Goal: Task Accomplishment & Management: Complete application form

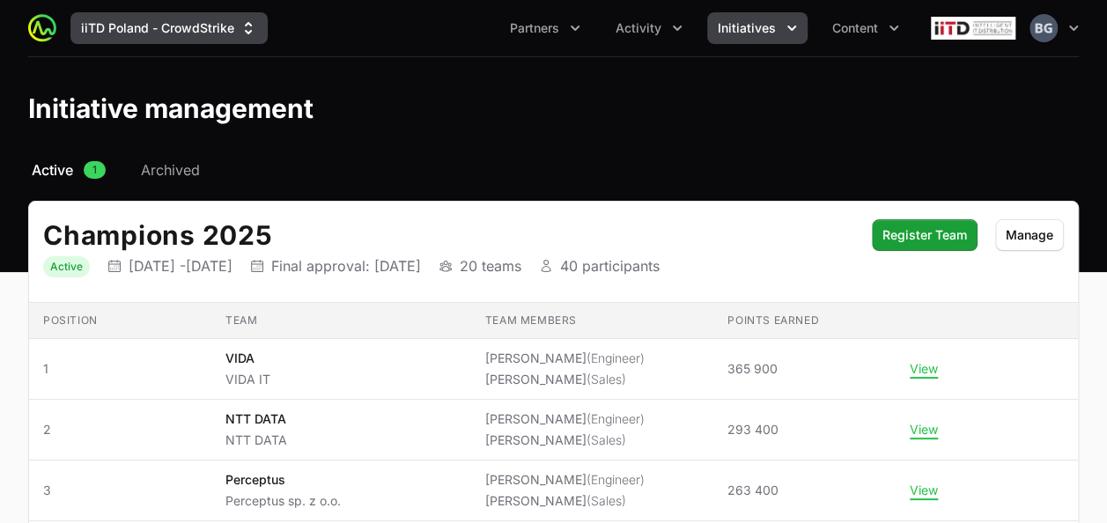
click at [144, 26] on button "iiTD Poland - CrowdStrike" at bounding box center [168, 28] width 197 height 32
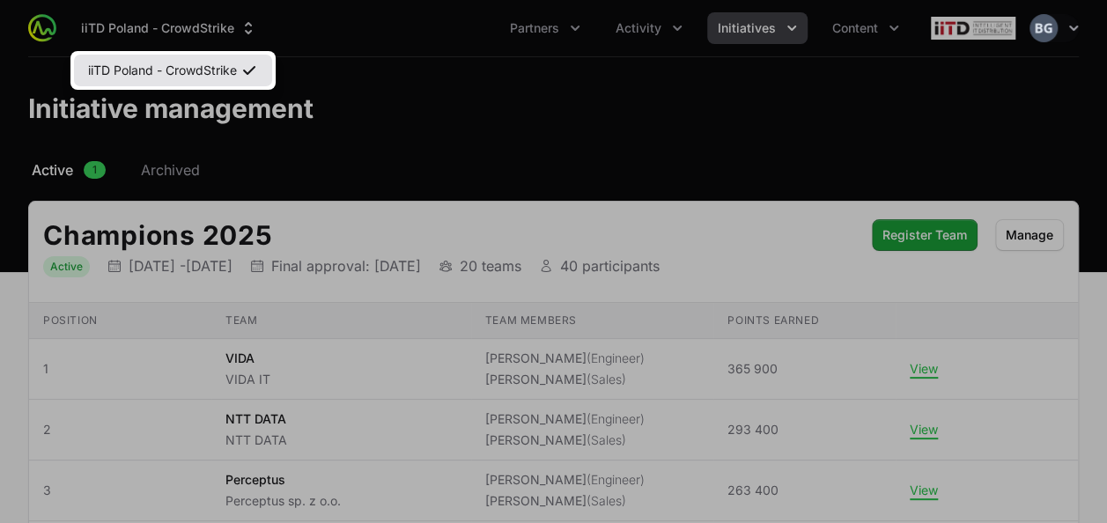
click at [153, 85] on link "iiTD Poland - CrowdStrike" at bounding box center [173, 71] width 198 height 32
click at [154, 82] on link "iiTD Poland - CrowdStrike" at bounding box center [173, 71] width 198 height 32
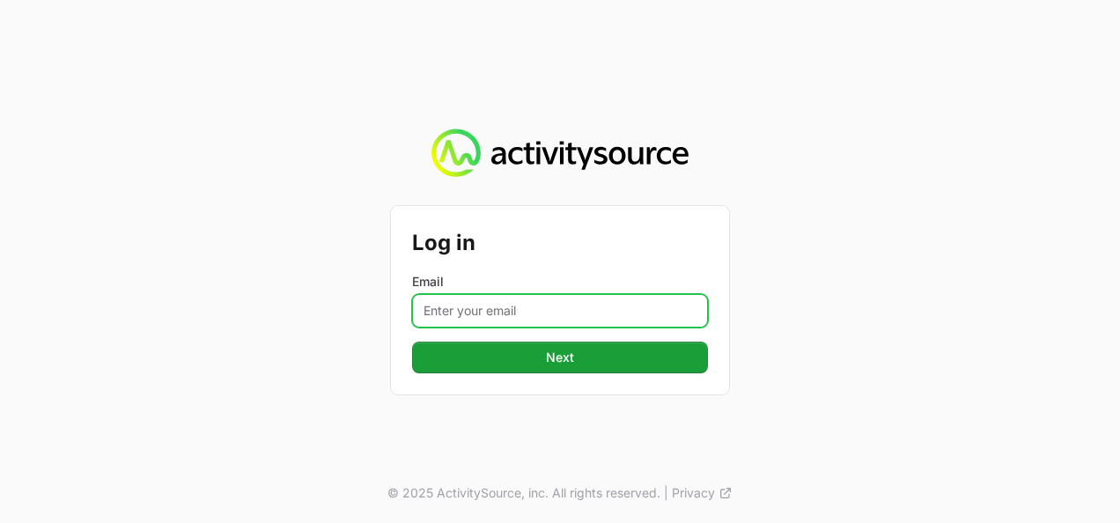
click at [515, 308] on input "Email" at bounding box center [560, 310] width 296 height 33
type input "[PERSON_NAME][EMAIL_ADDRESS][DOMAIN_NAME]"
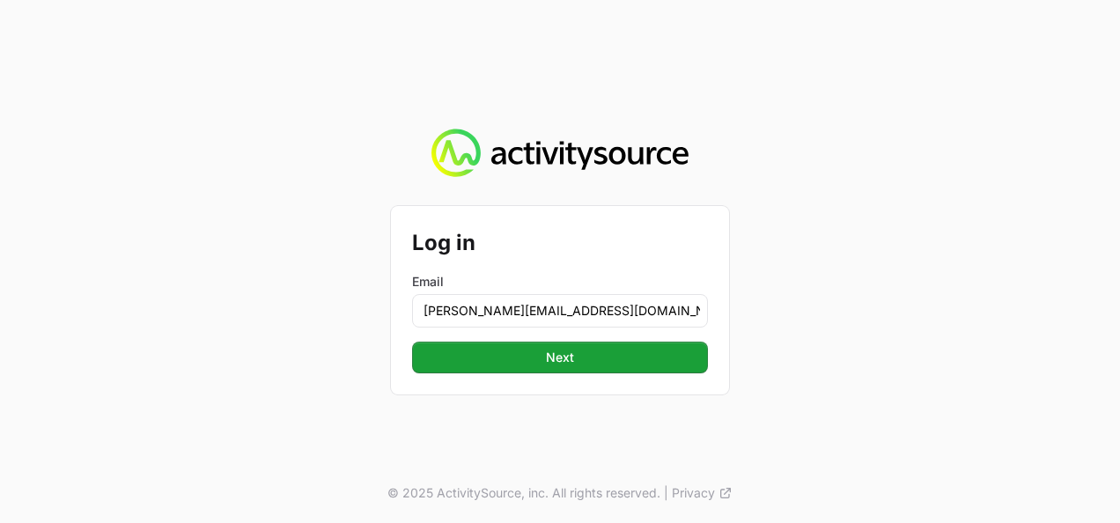
click at [547, 338] on form "Log in Email [PERSON_NAME][EMAIL_ADDRESS][DOMAIN_NAME] Next Next" at bounding box center [560, 300] width 296 height 146
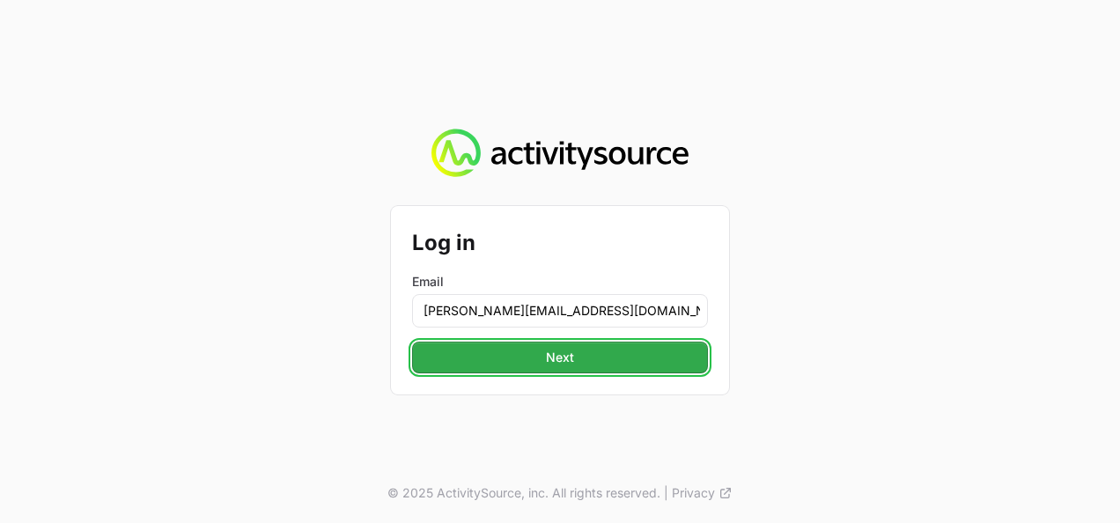
click at [543, 345] on button "Next Next" at bounding box center [560, 358] width 296 height 32
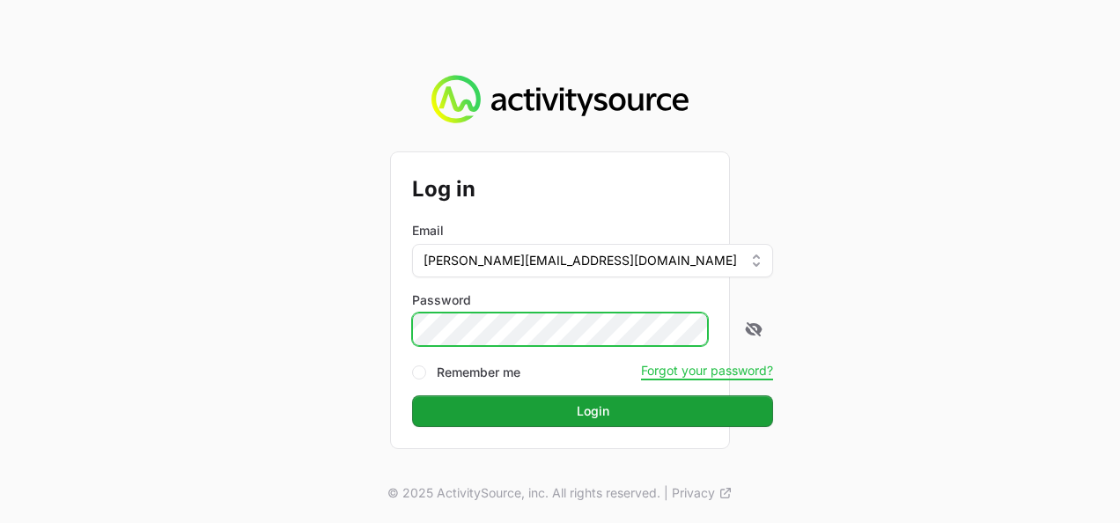
click at [412, 395] on button "Login Login" at bounding box center [592, 411] width 361 height 32
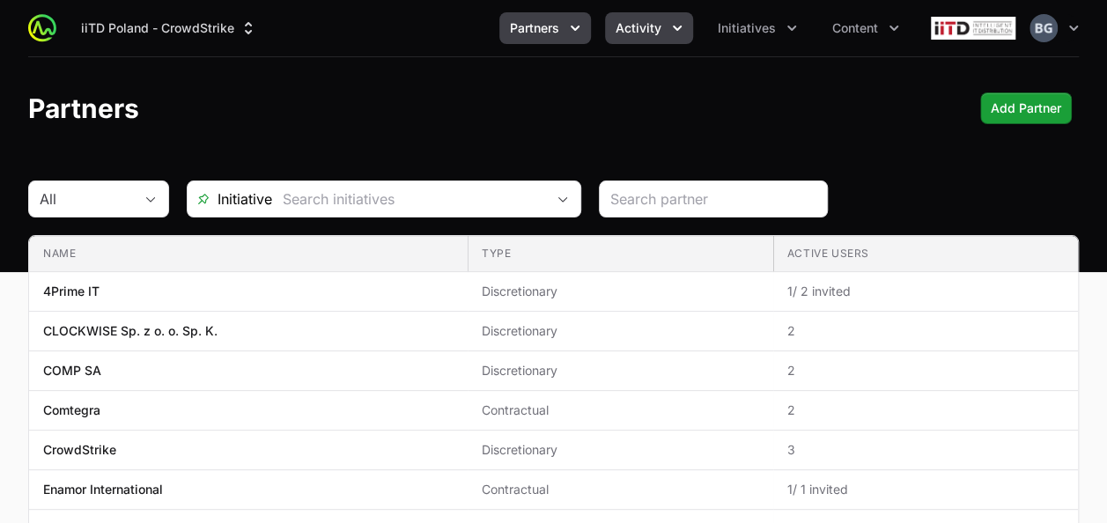
click at [680, 18] on button "Activity" at bounding box center [649, 28] width 88 height 32
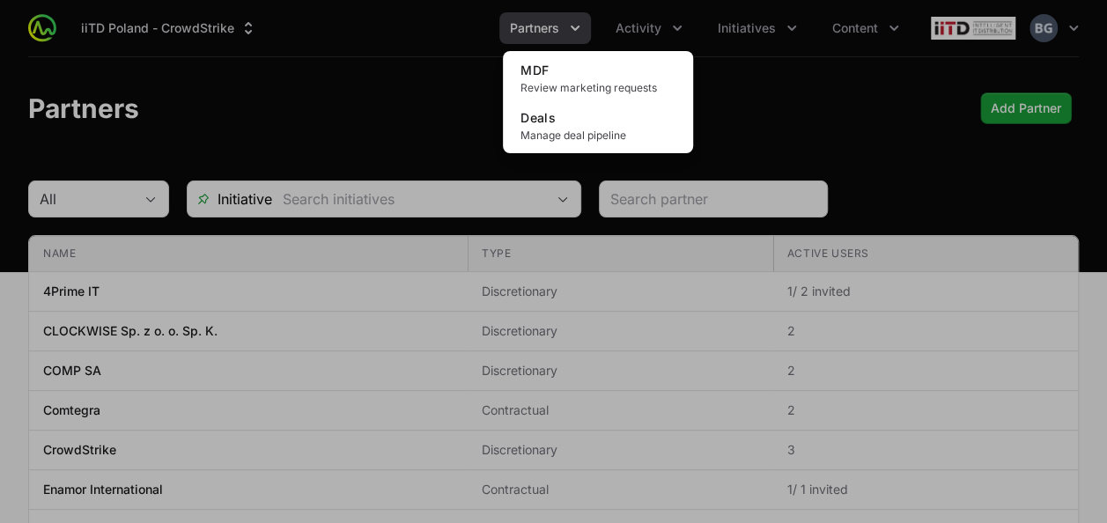
click at [549, 32] on div "Activity menu" at bounding box center [553, 261] width 1107 height 523
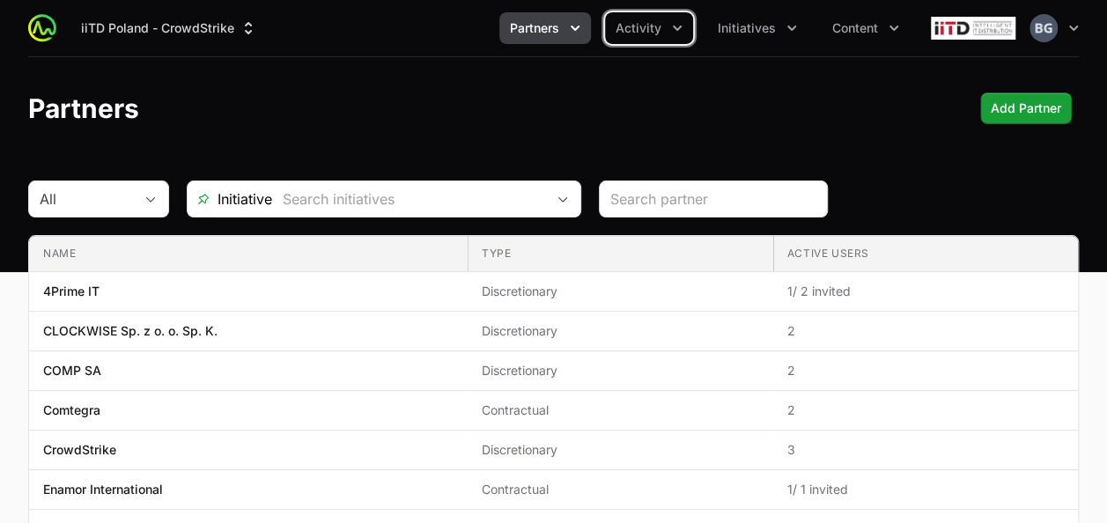
click at [555, 35] on span "Partners" at bounding box center [534, 28] width 49 height 18
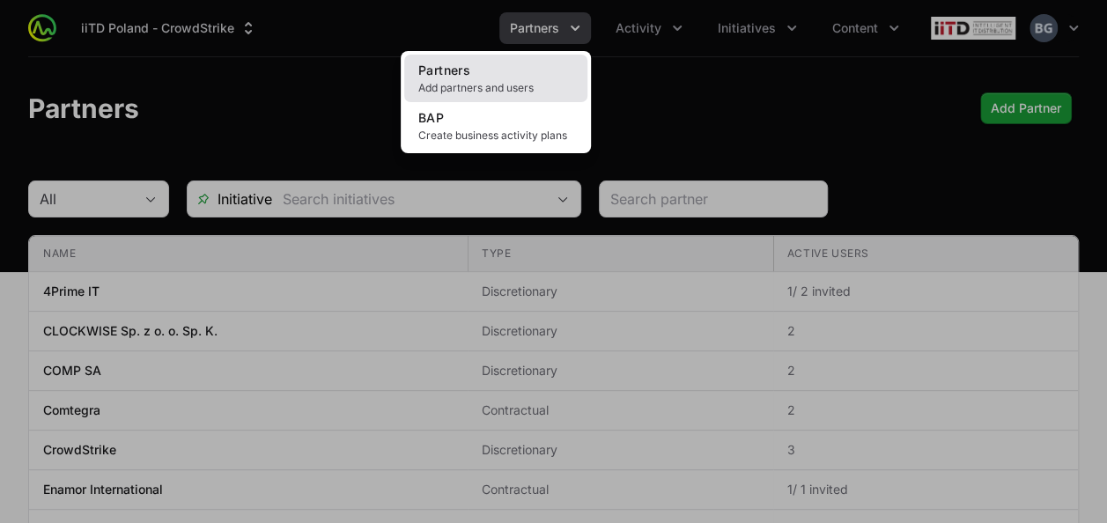
click at [538, 63] on link "Partners Add partners and users" at bounding box center [495, 79] width 183 height 48
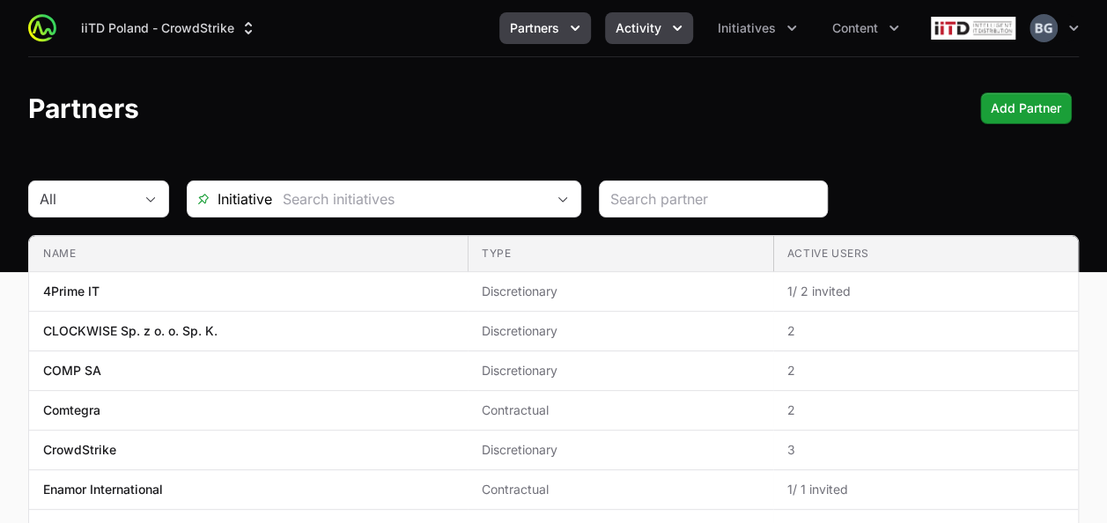
click at [669, 21] on icon "Activity menu" at bounding box center [677, 28] width 18 height 18
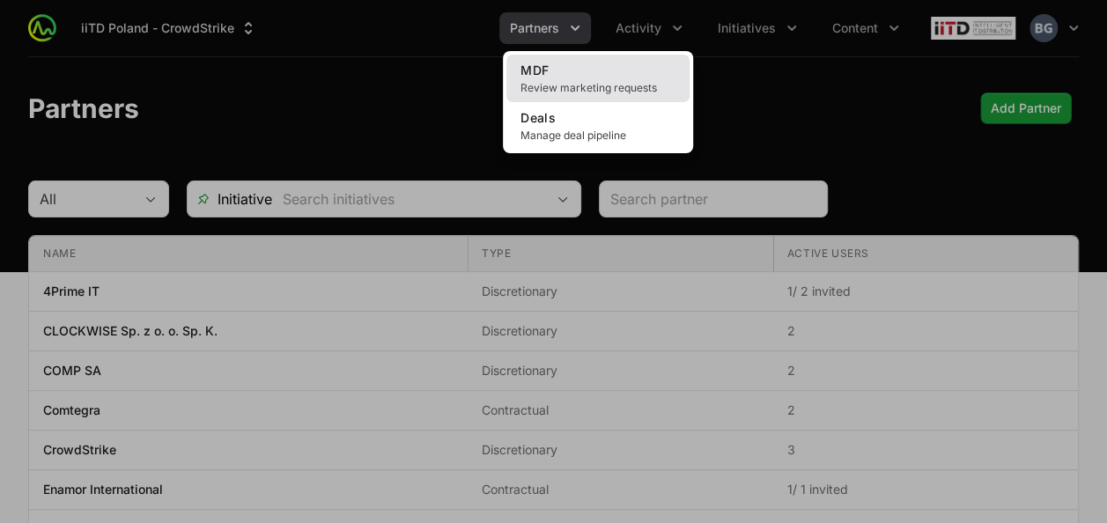
click at [629, 92] on span "Review marketing requests" at bounding box center [597, 88] width 155 height 14
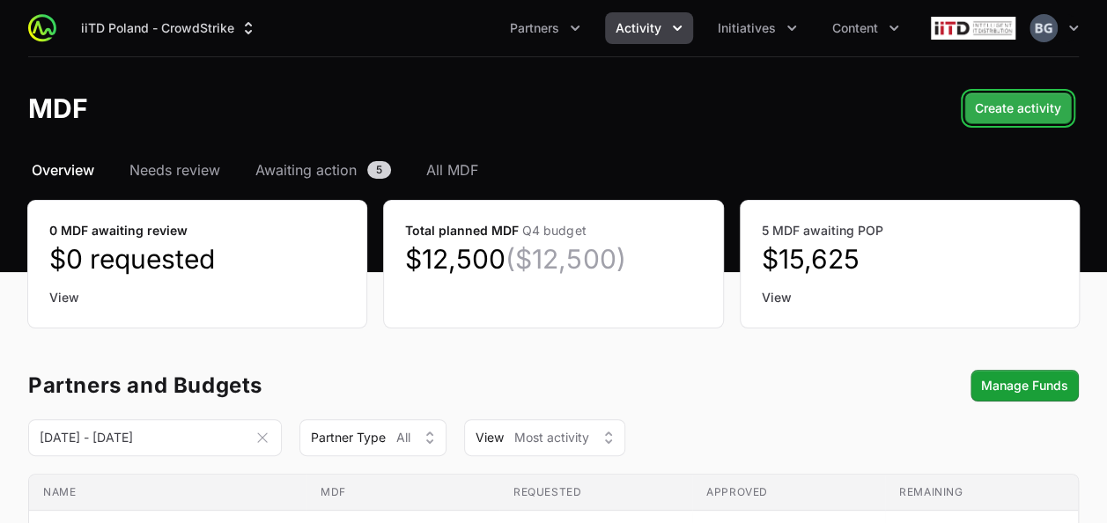
click at [1034, 118] on button "Create activity Create activity" at bounding box center [1017, 108] width 107 height 32
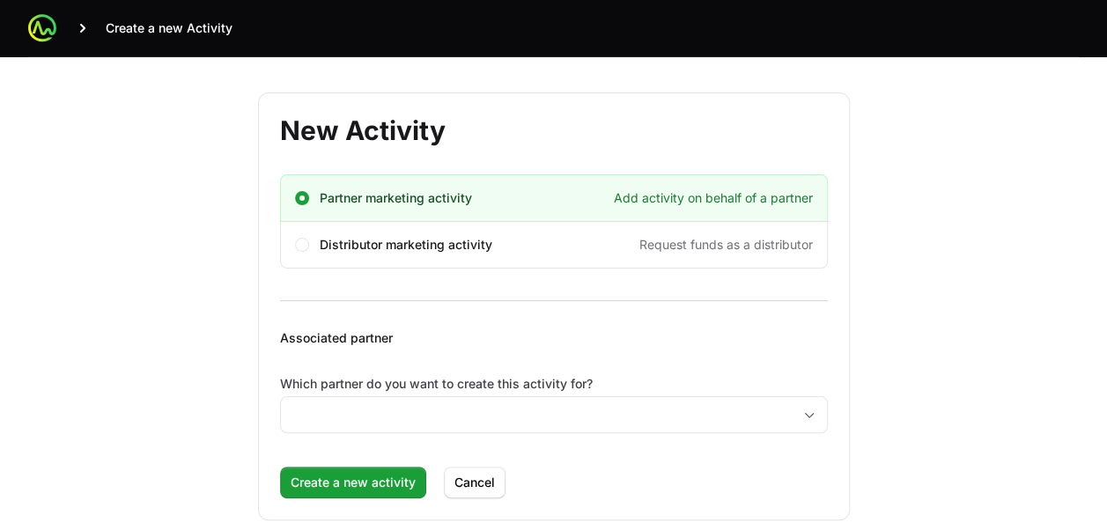
scroll to position [29, 0]
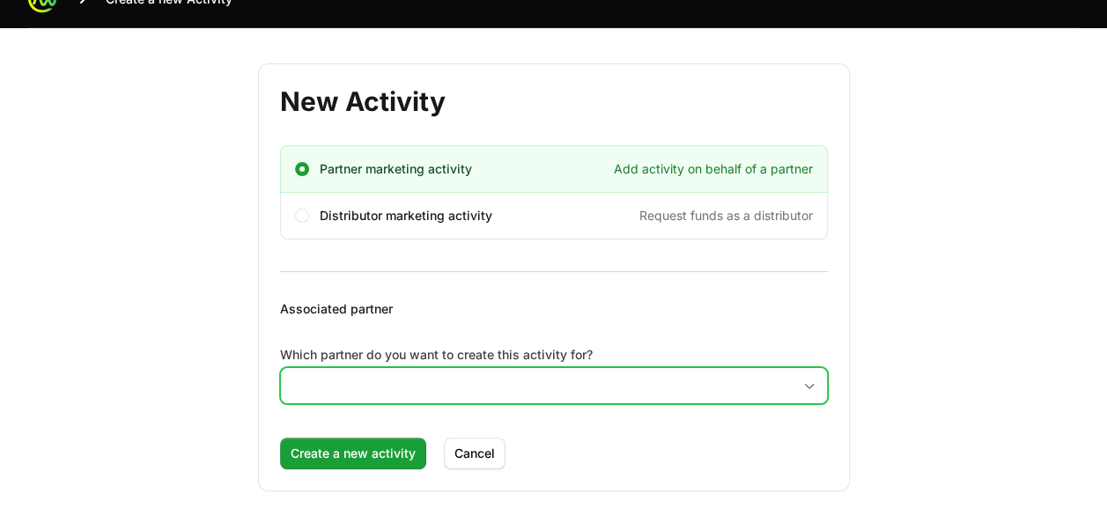
click at [492, 395] on input "Which partner do you want to create this activity for?" at bounding box center [536, 385] width 511 height 35
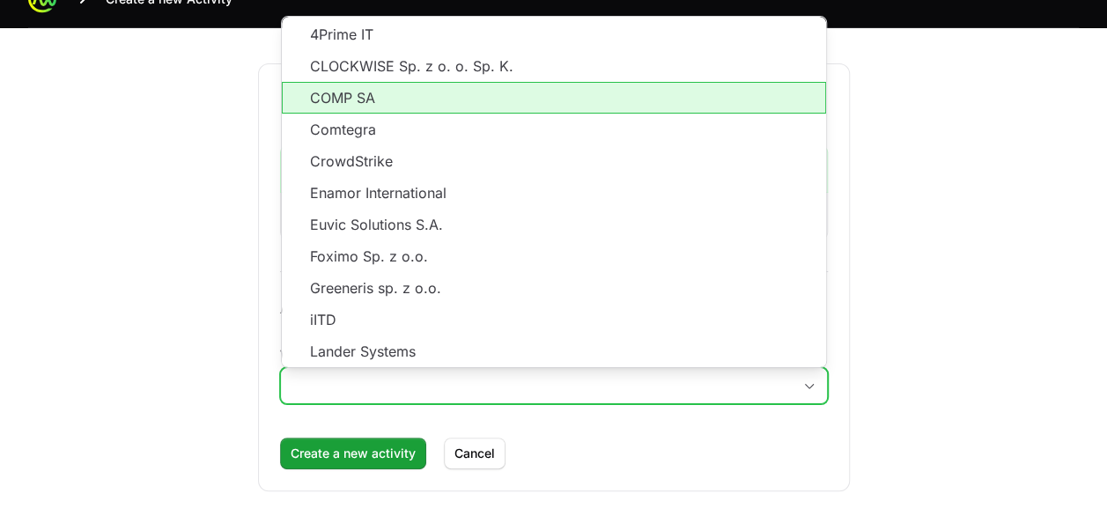
click at [411, 97] on li "COMP SA" at bounding box center [554, 98] width 544 height 32
type input "COMP SA"
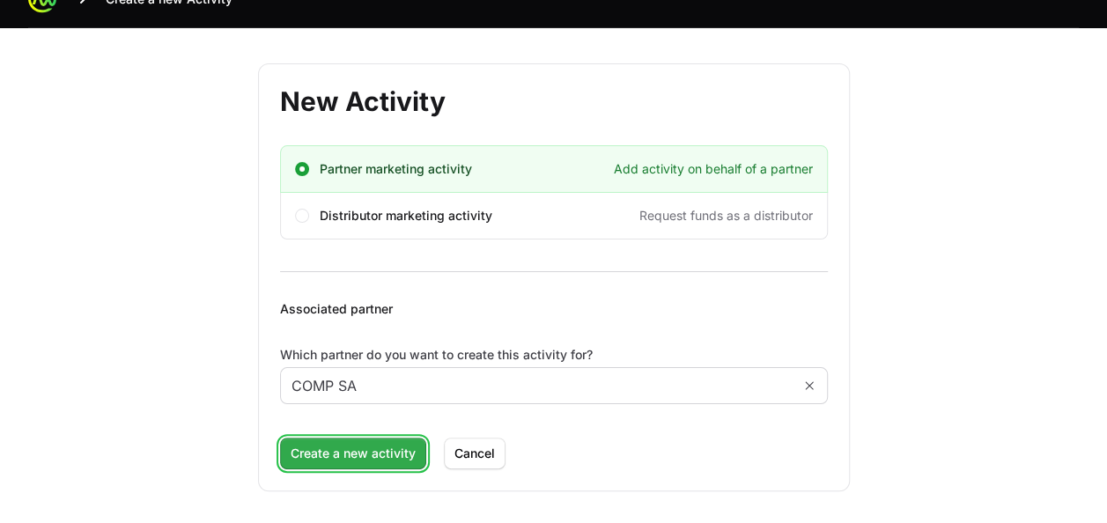
click at [363, 450] on span "Create a new activity" at bounding box center [353, 453] width 125 height 21
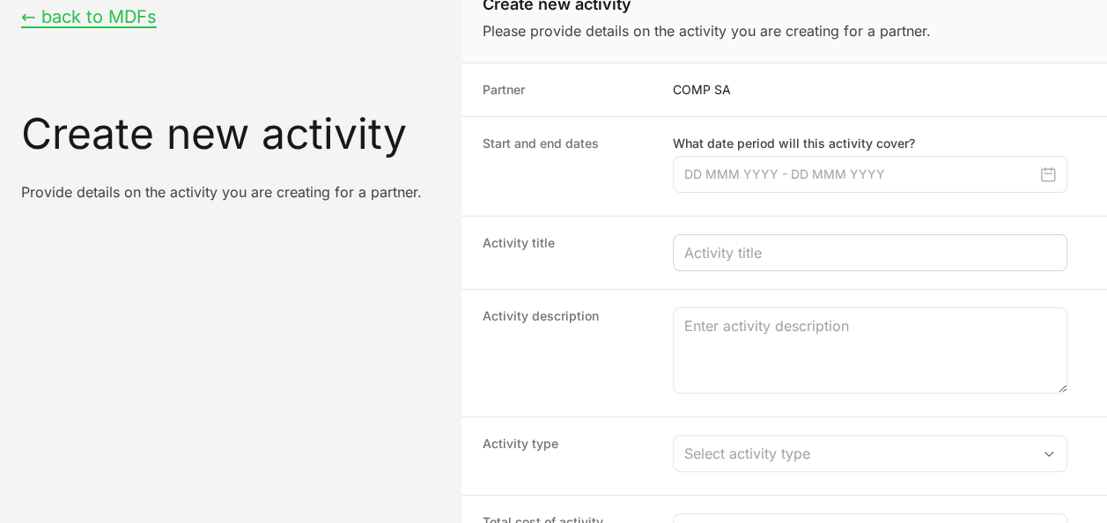
click at [787, 196] on dd "What date period will this activity cover? [DATE] Jan Feb Mar Apr May Jun [DATE…" at bounding box center [879, 166] width 413 height 63
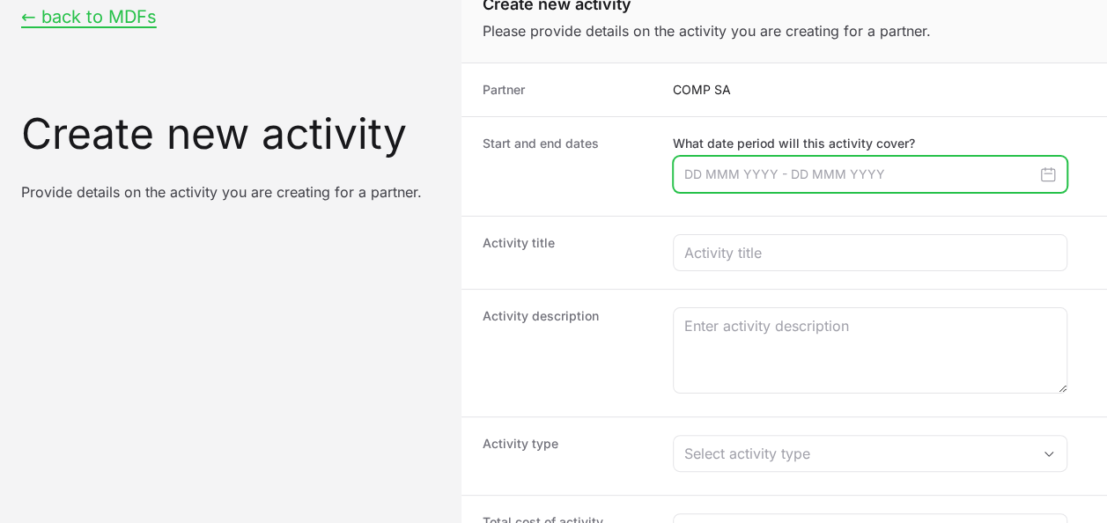
click at [797, 171] on input "Create activity form" at bounding box center [870, 174] width 395 height 37
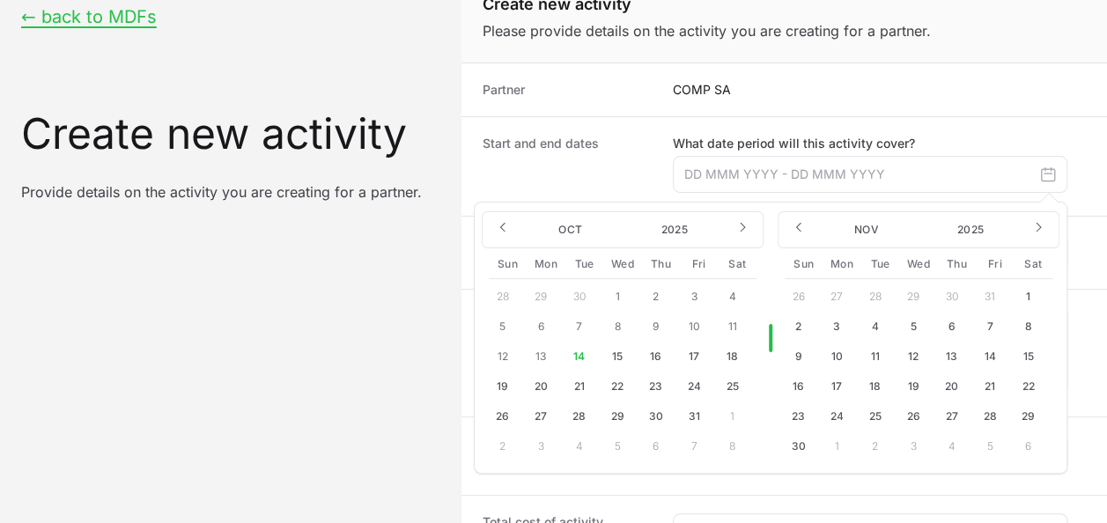
click at [993, 415] on button "28" at bounding box center [990, 416] width 28 height 28
type input "[DATE] - [DATE]"
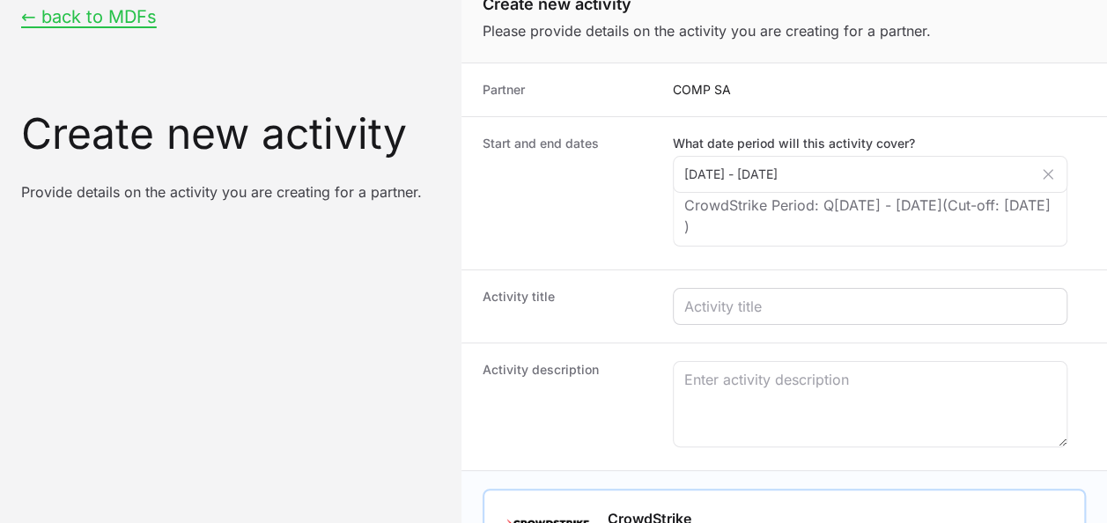
click at [803, 317] on div "Create activity form" at bounding box center [870, 306] width 395 height 37
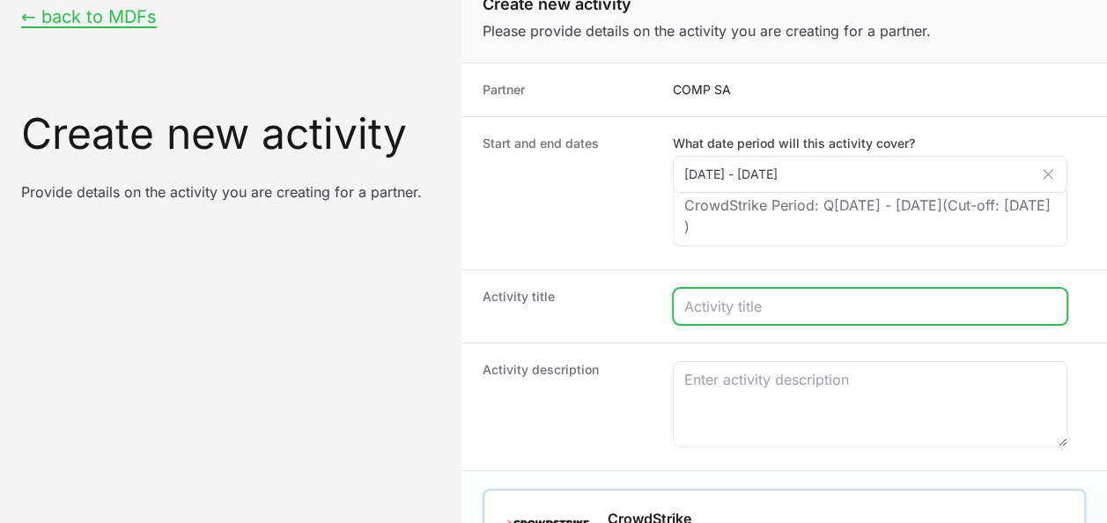
click at [811, 310] on input "Create activity form" at bounding box center [870, 306] width 372 height 21
type input "C"
click at [919, 300] on input "FALCON ENCOUER WORHS" at bounding box center [870, 306] width 372 height 21
drag, startPoint x: 895, startPoint y: 296, endPoint x: 805, endPoint y: 299, distance: 89.9
click at [790, 300] on input "FALCON ENCOUER WORHS" at bounding box center [870, 306] width 372 height 21
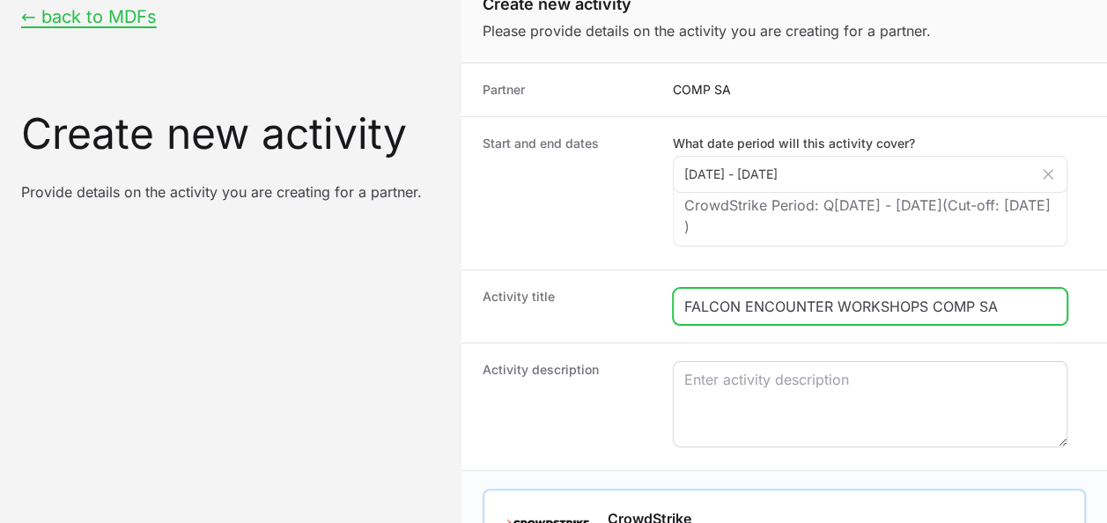
type input "FALCON ENCOUNTER WORKSHOPS COMP SA"
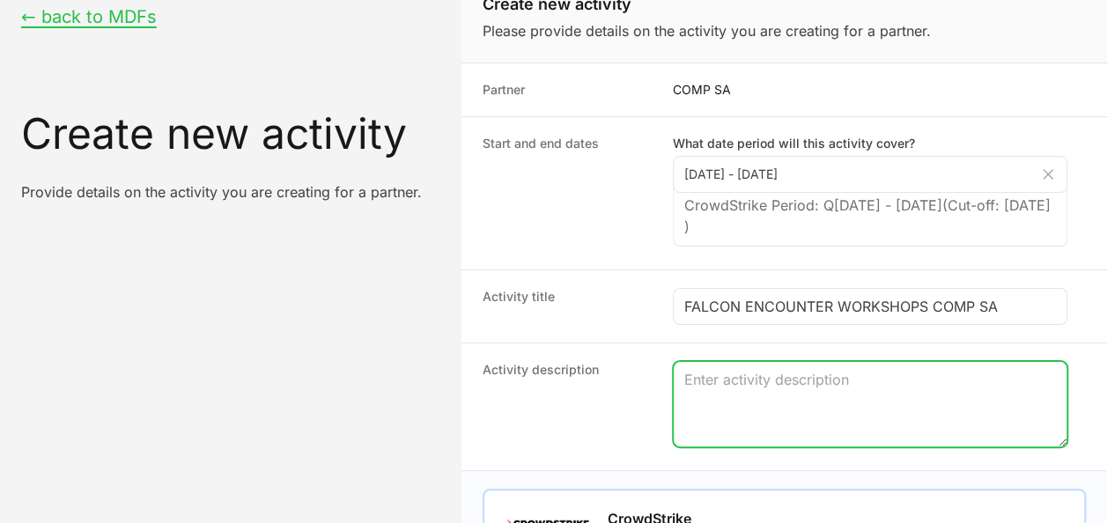
click at [775, 394] on textarea "Create activity form" at bounding box center [870, 404] width 393 height 85
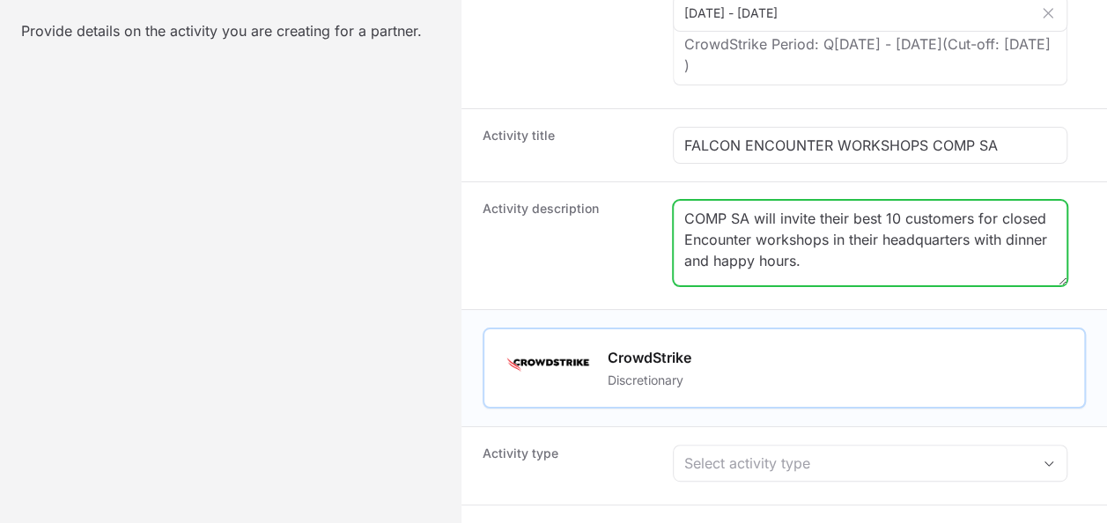
scroll to position [293, 0]
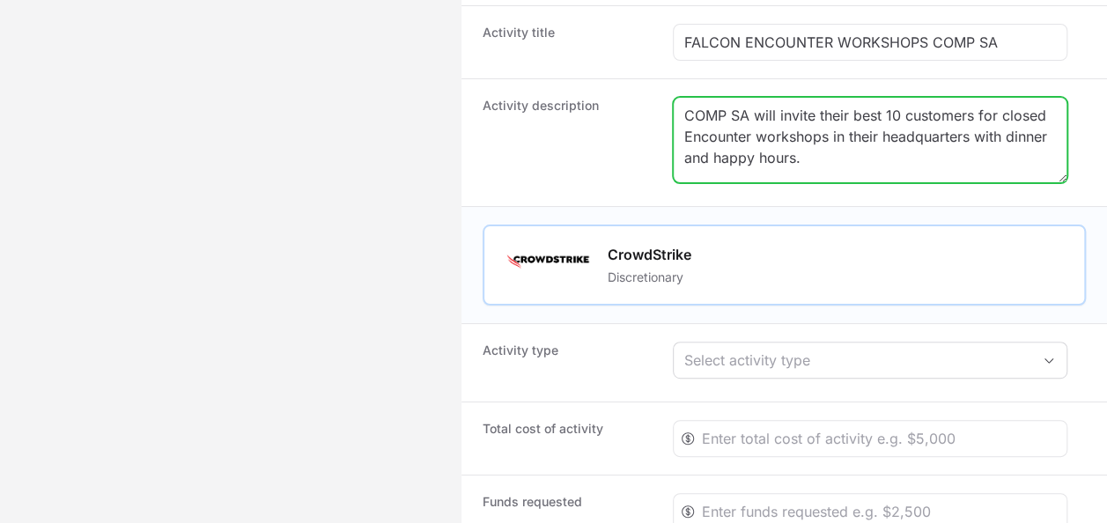
type textarea "COMP SA will invite their best 10 customers for closed Encounter workshops in t…"
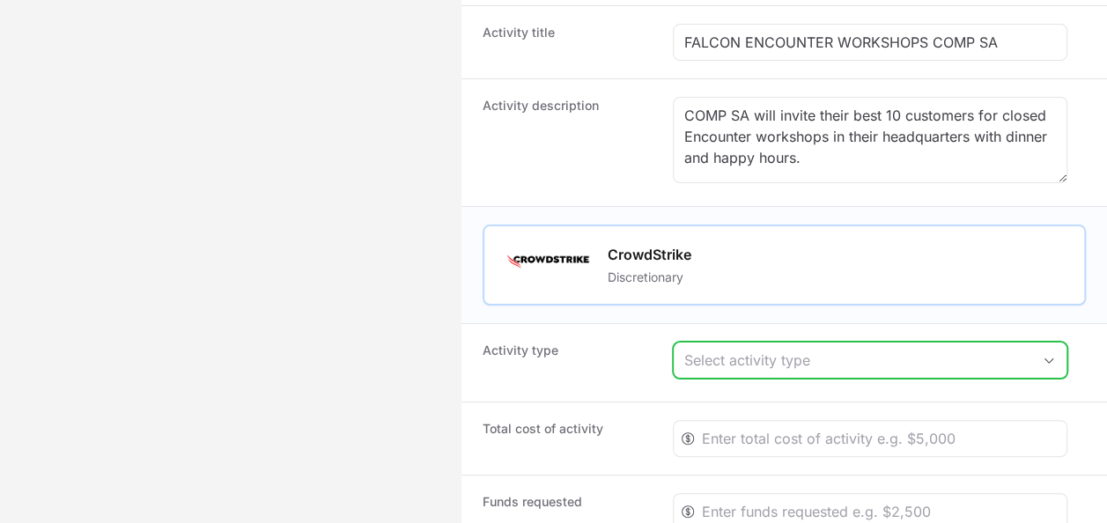
click at [831, 365] on div "Select activity type" at bounding box center [857, 360] width 347 height 21
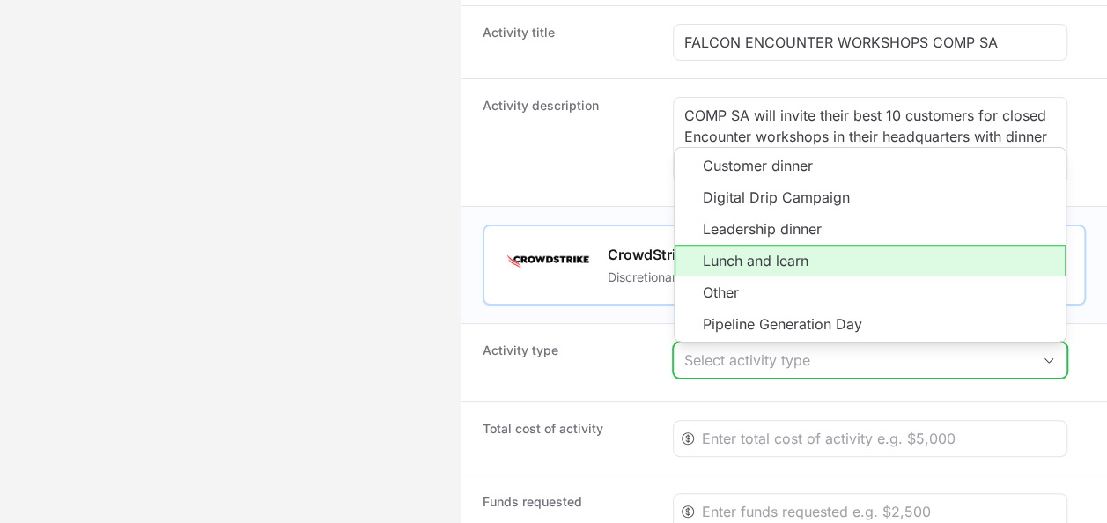
click at [835, 248] on li "Lunch and learn" at bounding box center [870, 261] width 391 height 32
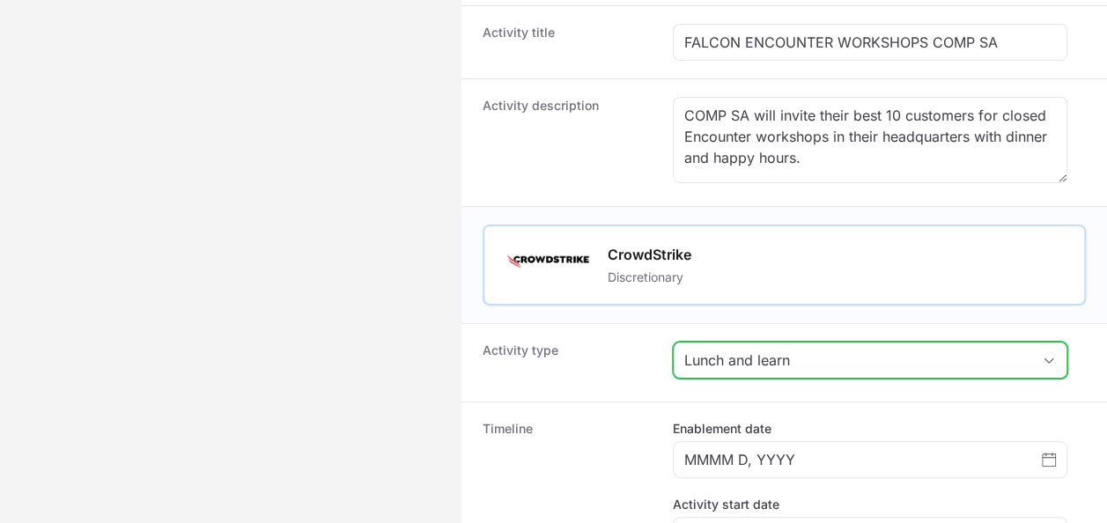
scroll to position [469, 0]
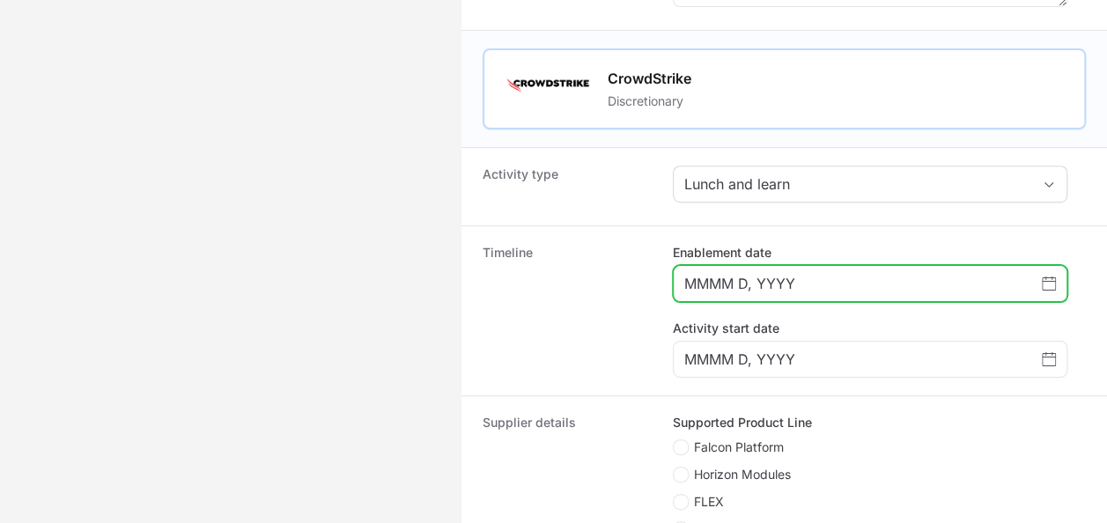
click at [1023, 281] on input "MMMM D, YYYY" at bounding box center [863, 283] width 358 height 21
click at [1045, 286] on span "Choose date" at bounding box center [1049, 283] width 14 height 21
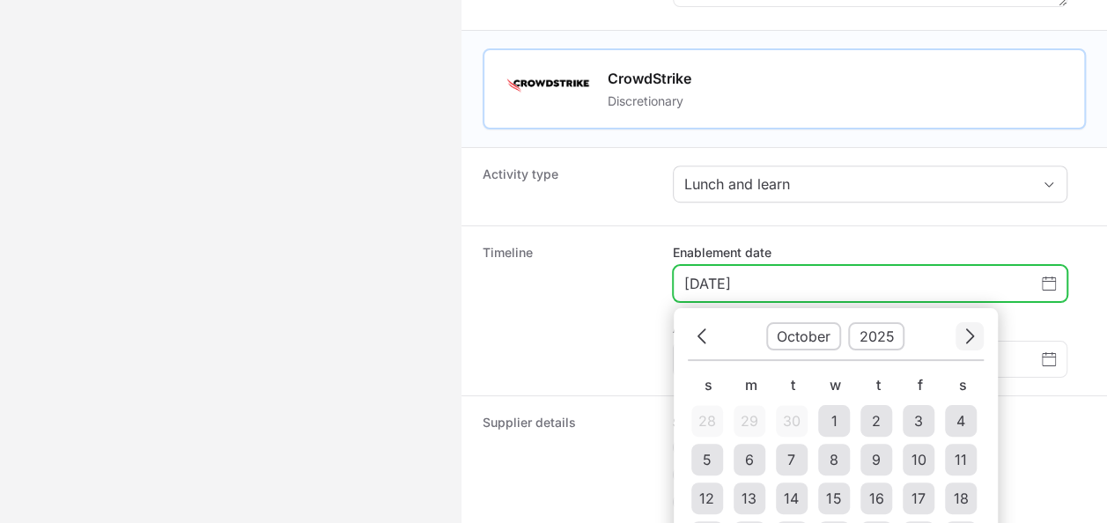
click at [963, 322] on button "Next" at bounding box center [970, 335] width 28 height 27
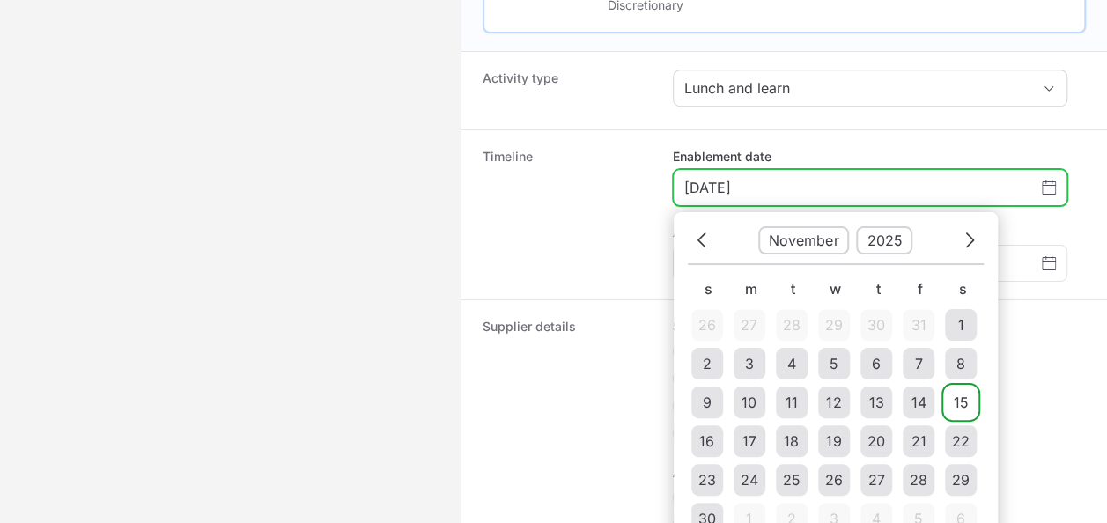
scroll to position [646, 0]
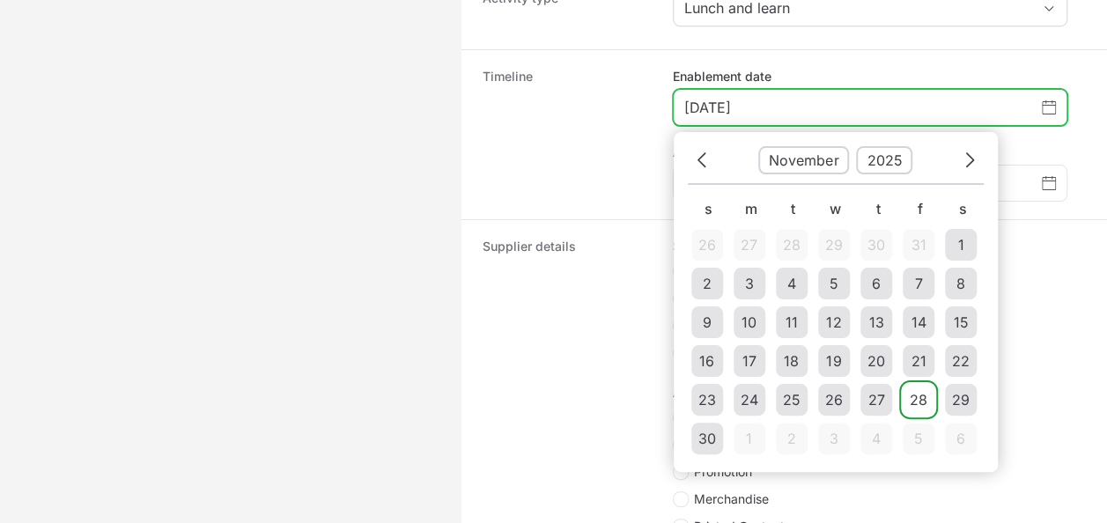
click at [929, 395] on td "28" at bounding box center [919, 400] width 32 height 32
type input "[DATE]"
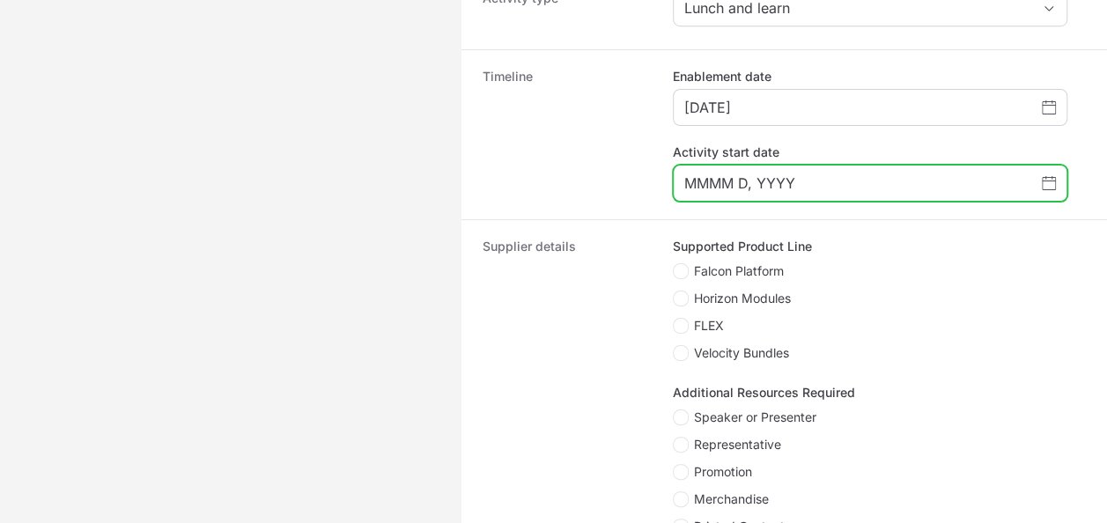
click at [1044, 187] on span "Choose date" at bounding box center [1049, 183] width 14 height 21
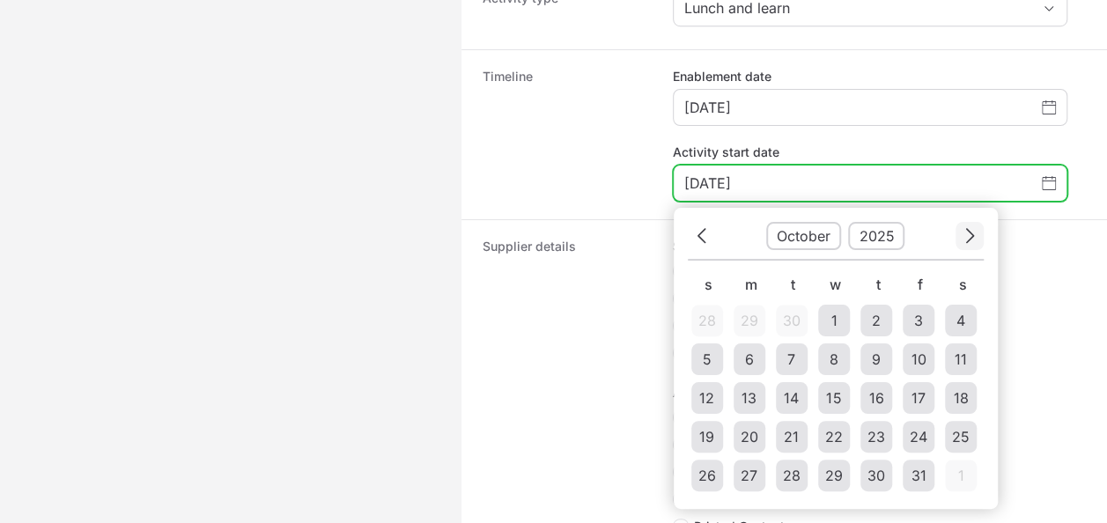
click at [976, 232] on button "Next" at bounding box center [970, 235] width 28 height 27
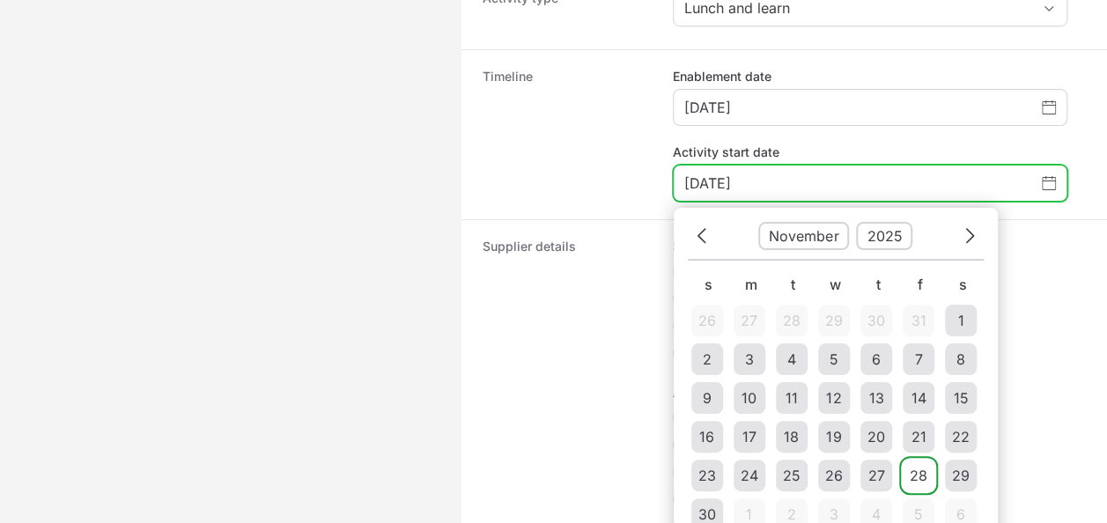
click at [925, 465] on div "28" at bounding box center [919, 475] width 18 height 21
type input "[DATE]"
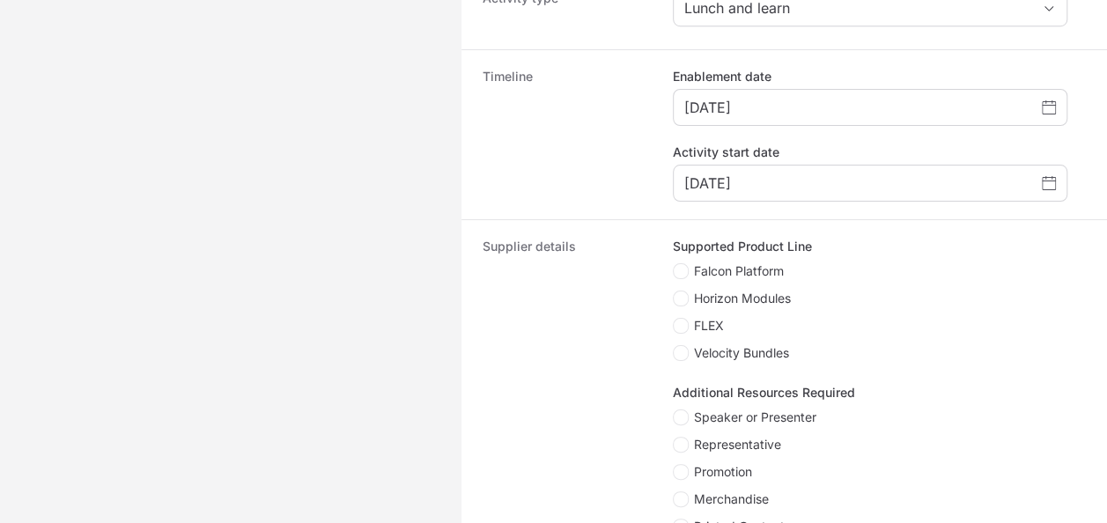
click at [766, 266] on span "Falcon Platform" at bounding box center [739, 271] width 90 height 18
click at [675, 265] on input "Falcon Platform" at bounding box center [674, 264] width 2 height 2
checkbox input "true"
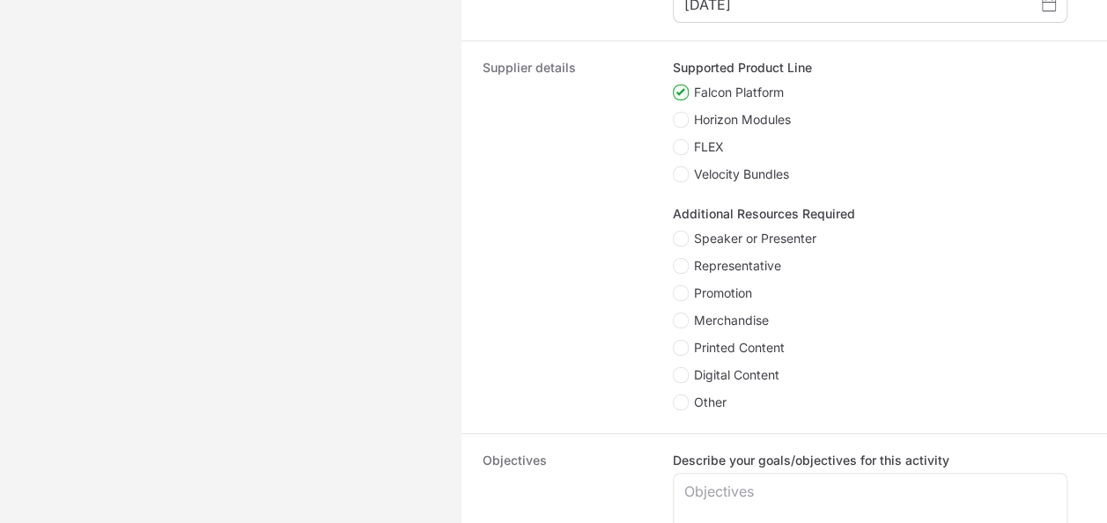
scroll to position [910, 0]
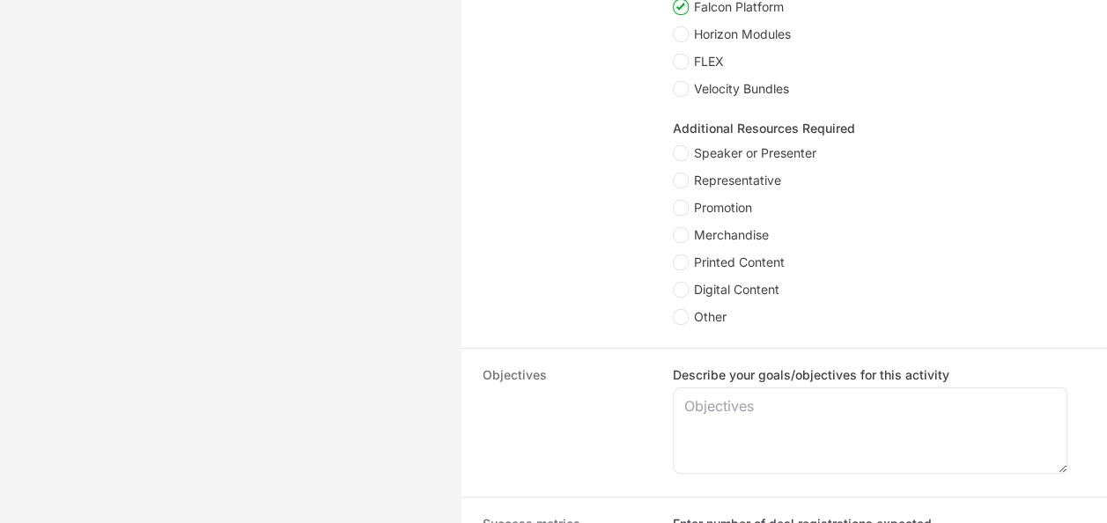
click at [760, 178] on span "Representative" at bounding box center [737, 181] width 87 height 18
click at [675, 174] on input "Representative" at bounding box center [674, 174] width 2 height 2
checkbox input "true"
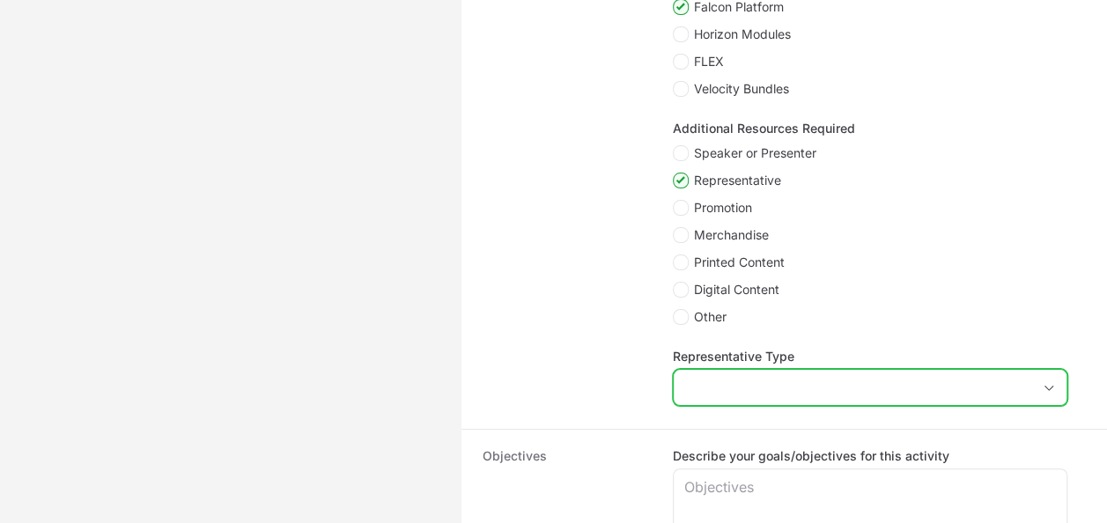
click at [813, 377] on input "Representative Type" at bounding box center [853, 387] width 358 height 35
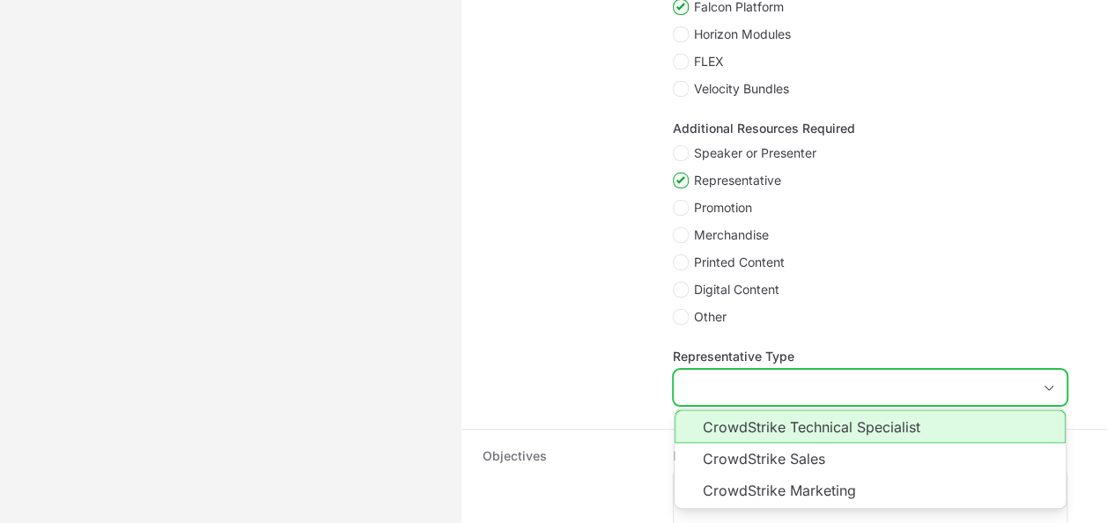
click at [824, 432] on li "CrowdStrike Technical Specialist" at bounding box center [870, 426] width 391 height 33
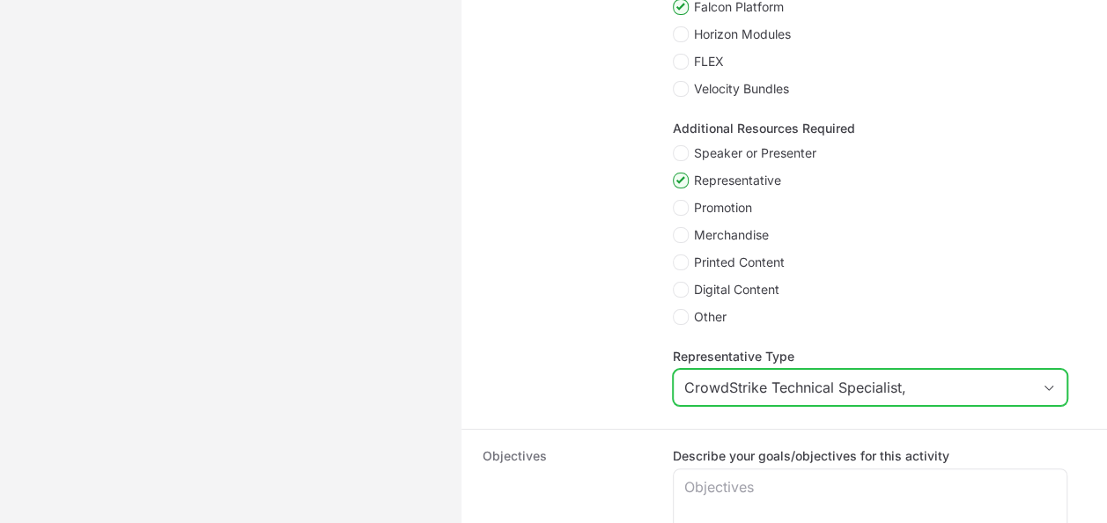
scroll to position [1086, 0]
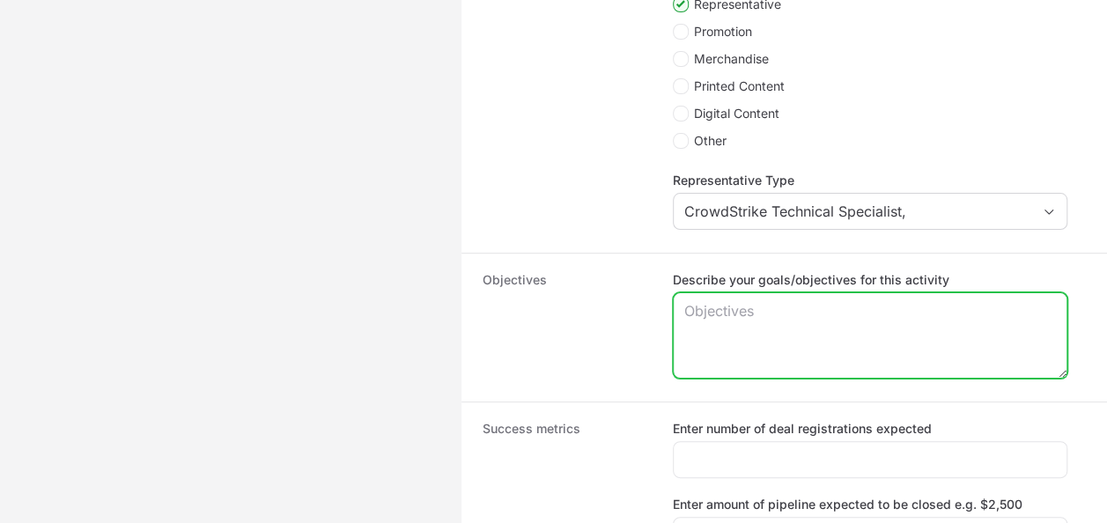
type input "CrowdStrike Technical Specialist"
click at [742, 325] on textarea "Describe your goals/objectives for this activity" at bounding box center [870, 335] width 393 height 85
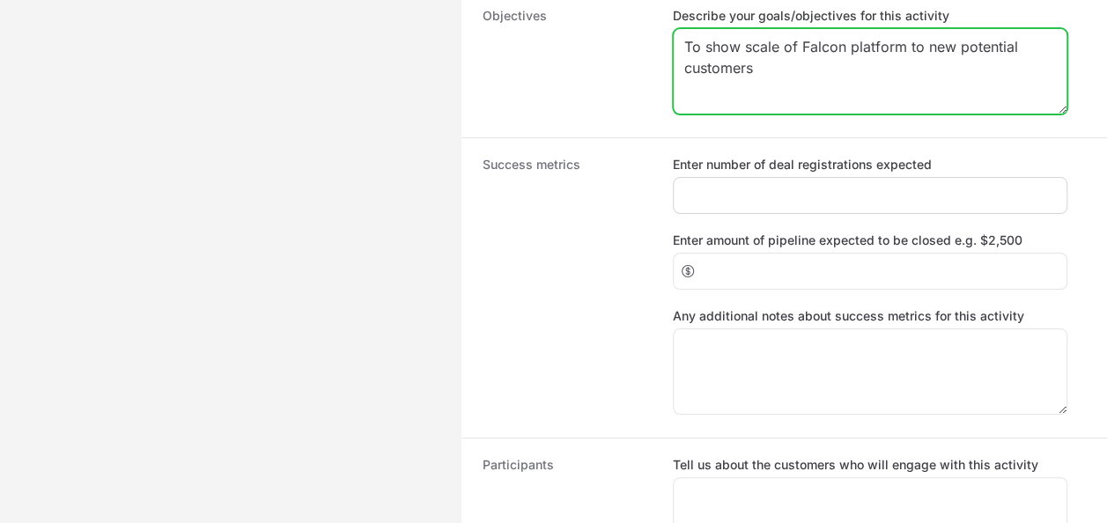
type textarea "To show scale of Falcon platform to new potential customers"
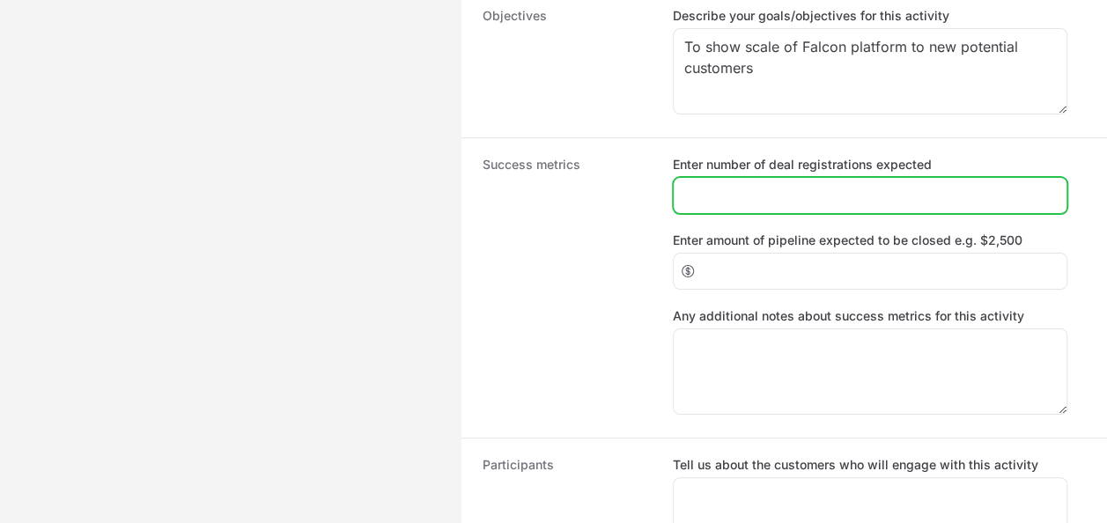
click at [822, 188] on input "Enter number of deal registrations expected" at bounding box center [870, 195] width 372 height 21
type input "10"
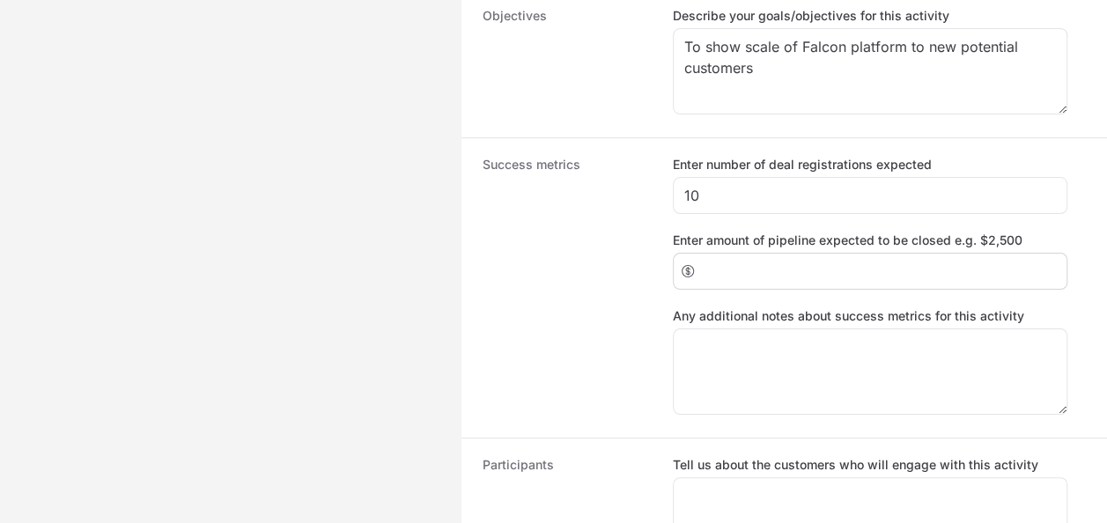
click at [835, 257] on div "Create activity form" at bounding box center [870, 271] width 395 height 37
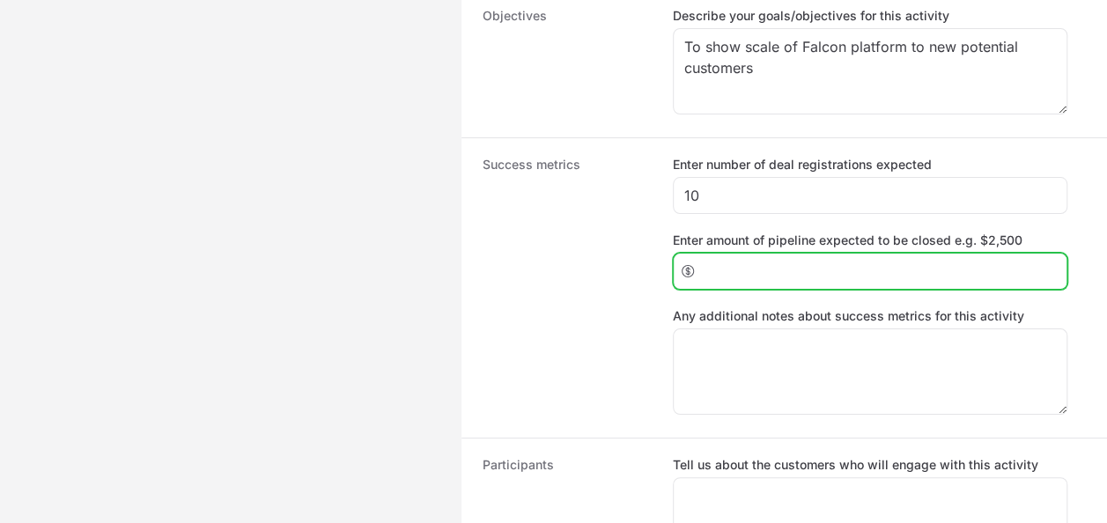
click at [838, 262] on input "Enter amount of pipeline expected to be closed e.g. $2,500" at bounding box center [879, 271] width 354 height 21
type input "35000"
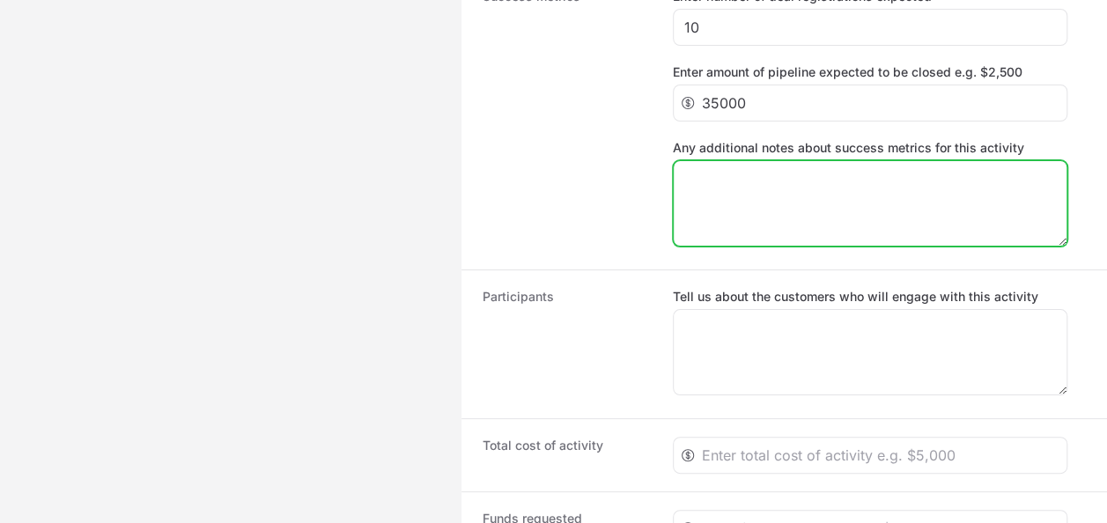
scroll to position [1614, 0]
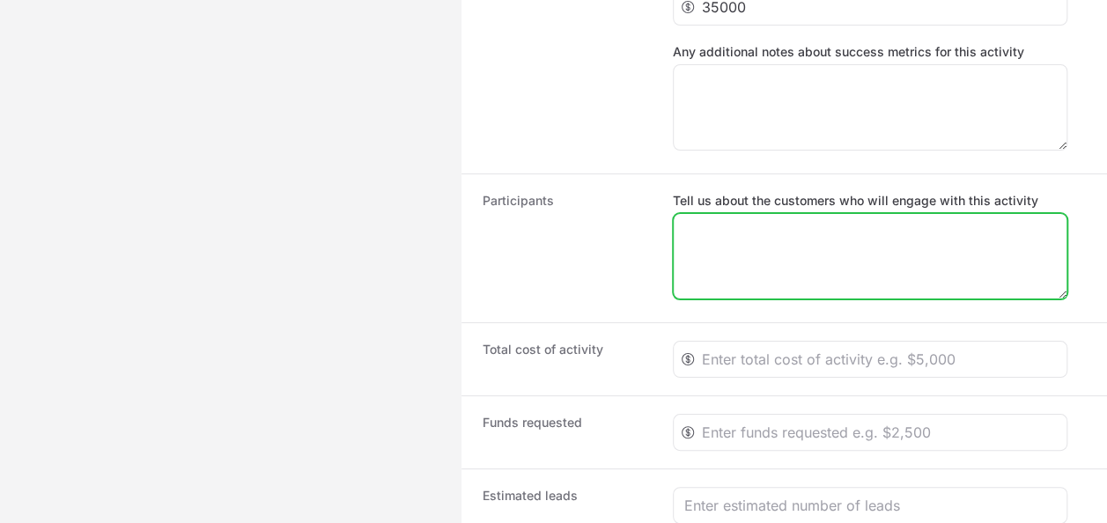
click at [829, 279] on textarea "Tell us about the customers who will engage with this activity" at bounding box center [870, 256] width 393 height 85
type textarea "Private sector customers mainly"
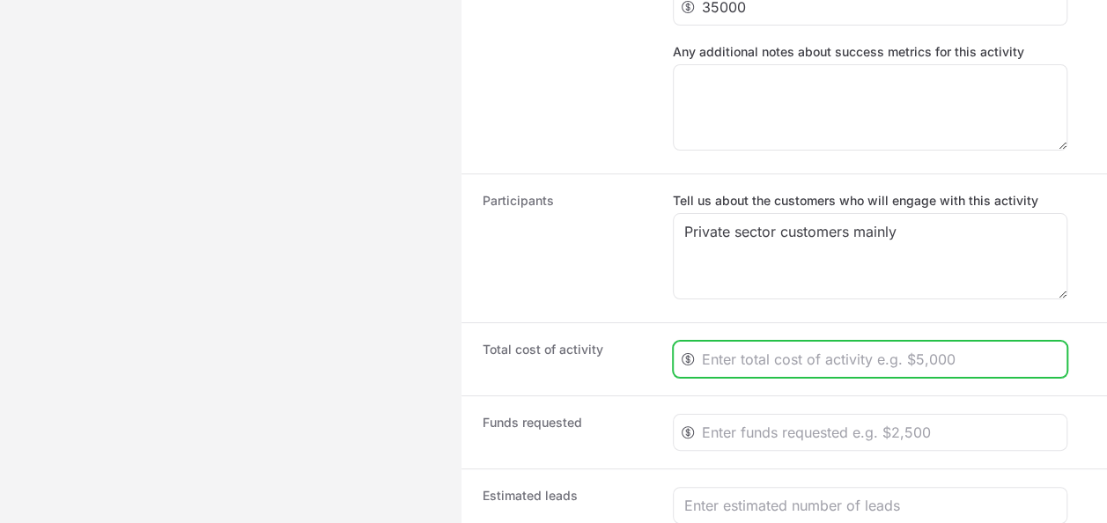
click at [933, 349] on input "Create activity form" at bounding box center [879, 359] width 354 height 21
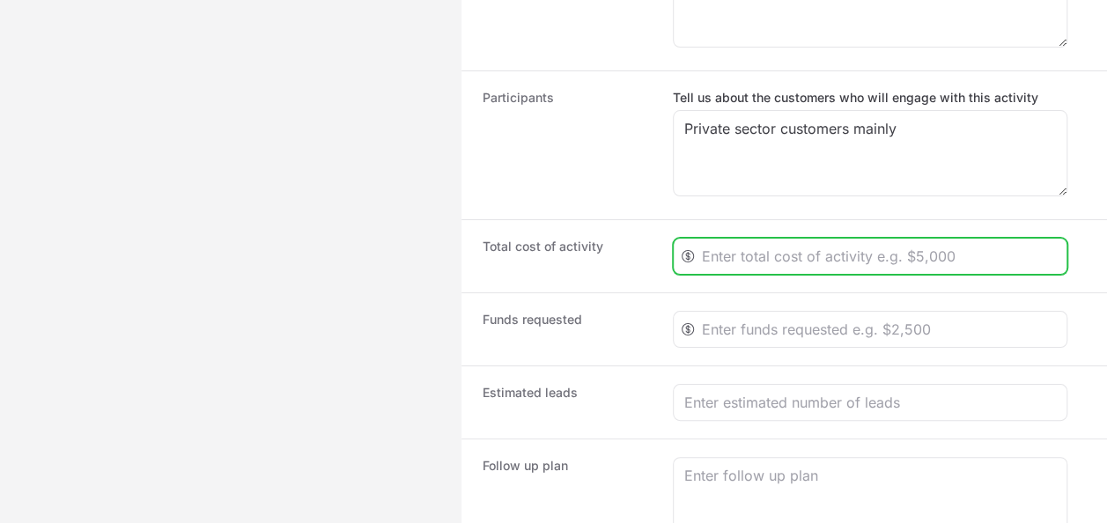
scroll to position [1790, 0]
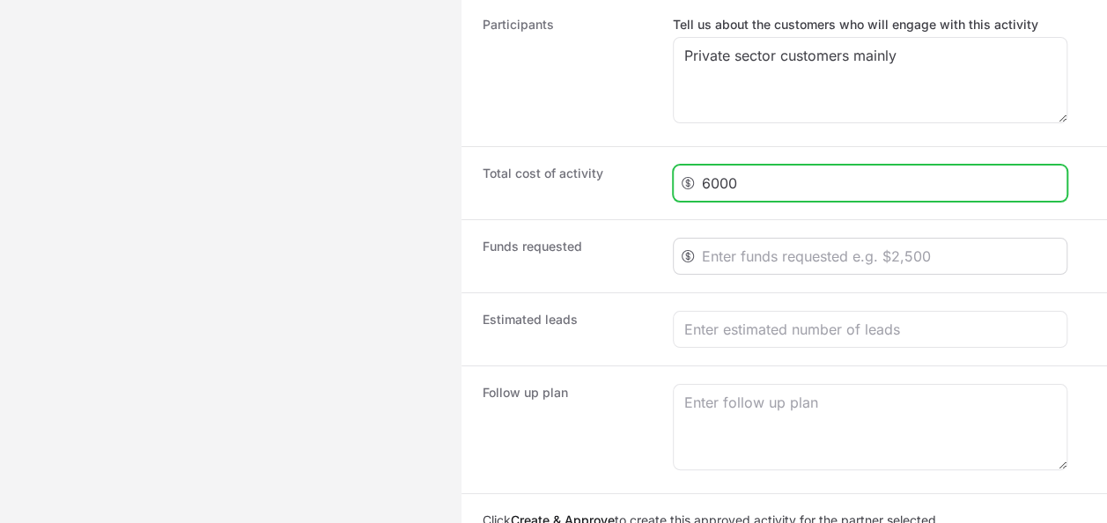
type input "6000"
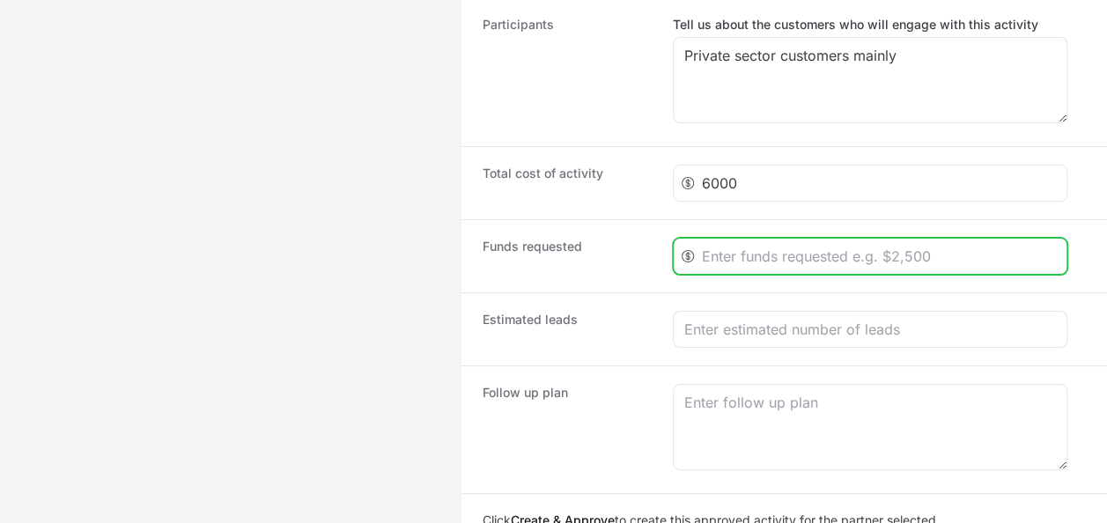
click at [772, 252] on input "Create activity form" at bounding box center [879, 256] width 354 height 21
type input "3125"
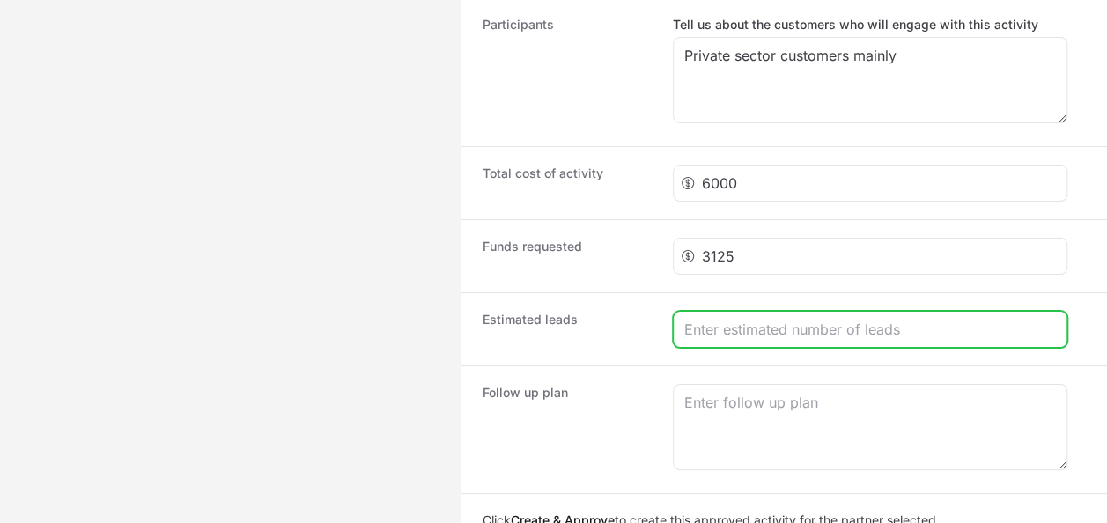
click at [806, 324] on input "Create activity form" at bounding box center [870, 329] width 372 height 21
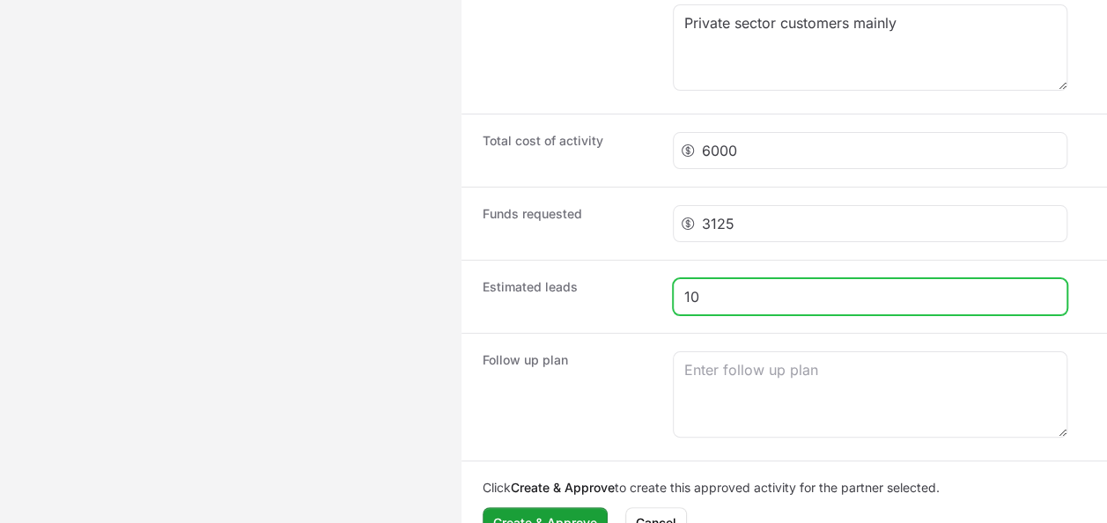
scroll to position [1848, 0]
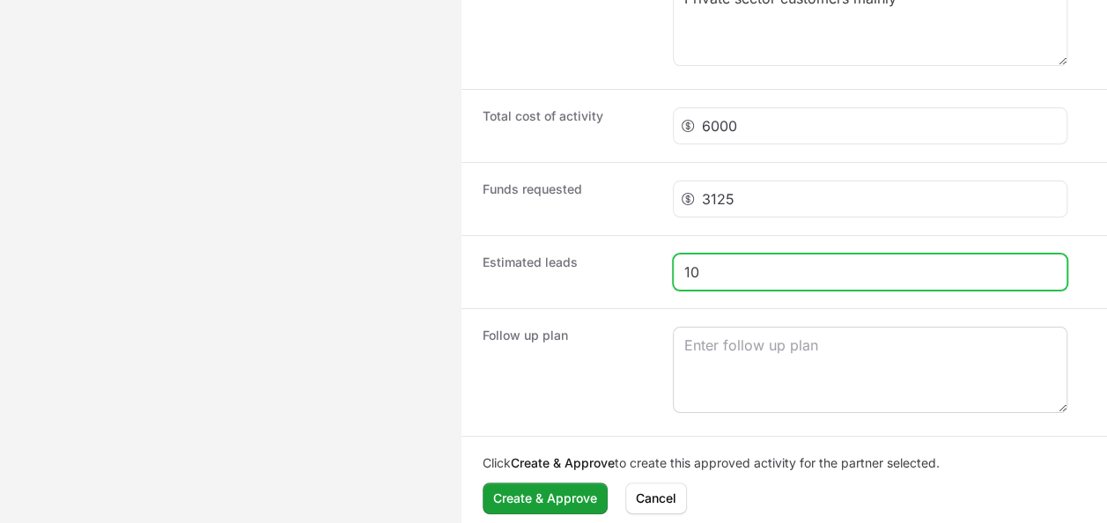
type input "10"
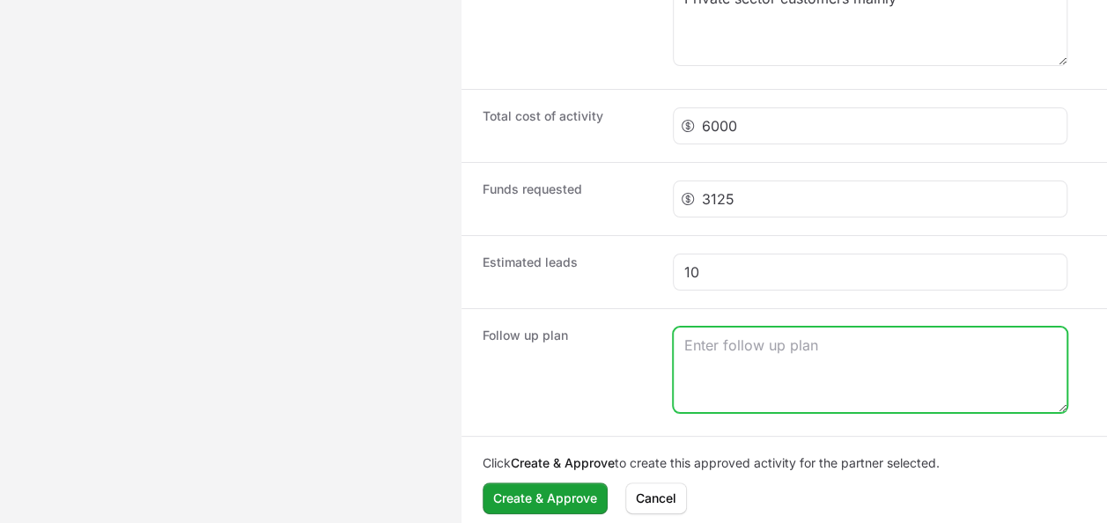
click at [743, 335] on textarea "Create activity form" at bounding box center [870, 370] width 393 height 85
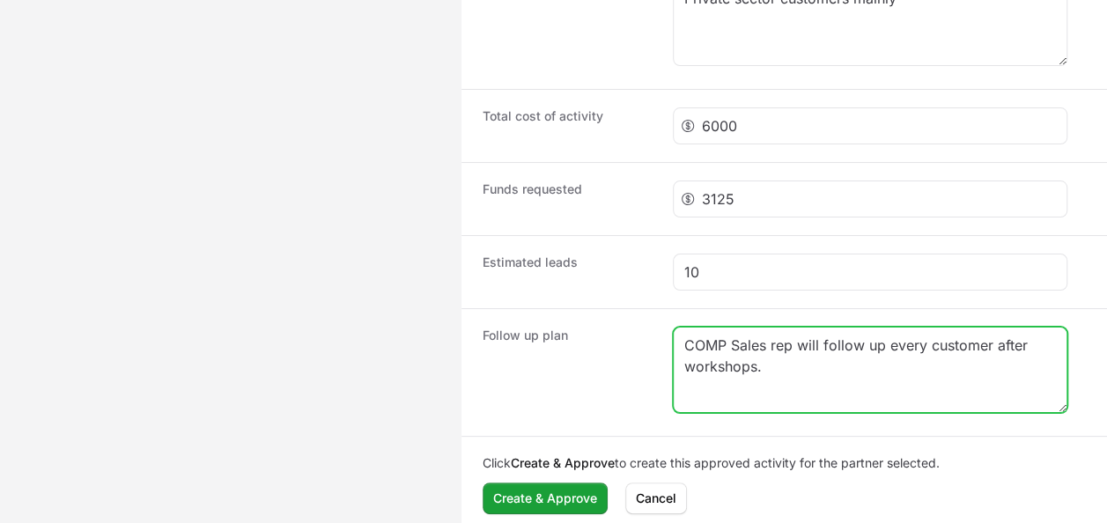
click at [756, 337] on textarea "COMP Sales rep will follow up every customer after workshops." at bounding box center [870, 370] width 393 height 85
type textarea "COMP Sales rep will follow up every customer after workshops."
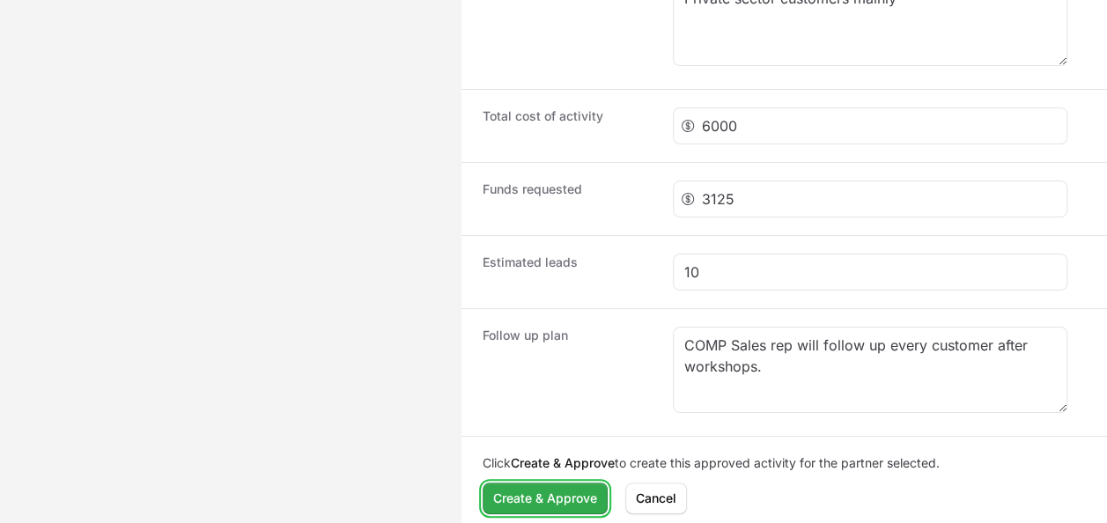
click at [539, 493] on span "Create & Approve" at bounding box center [545, 498] width 104 height 21
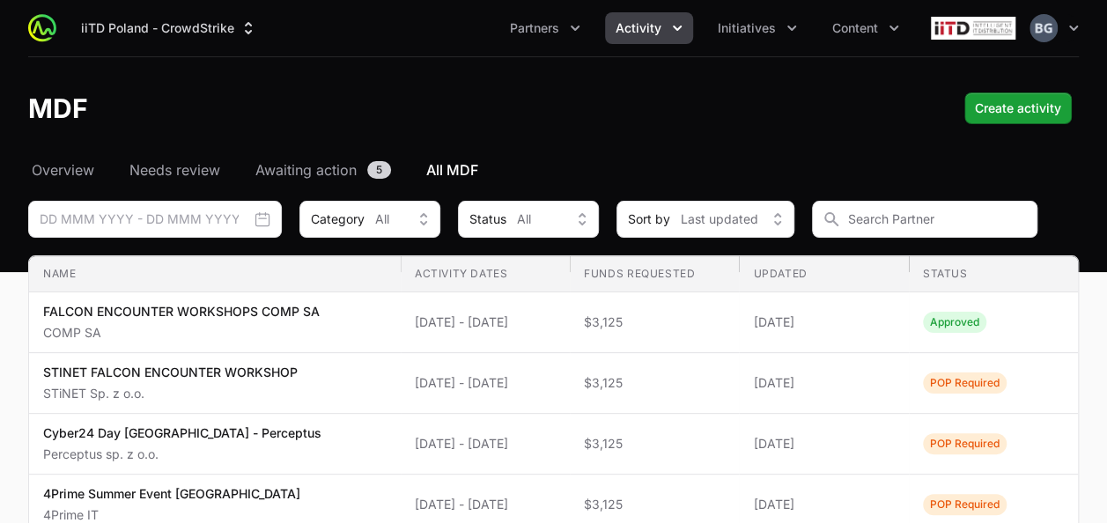
click at [658, 31] on span "Activity" at bounding box center [639, 28] width 46 height 18
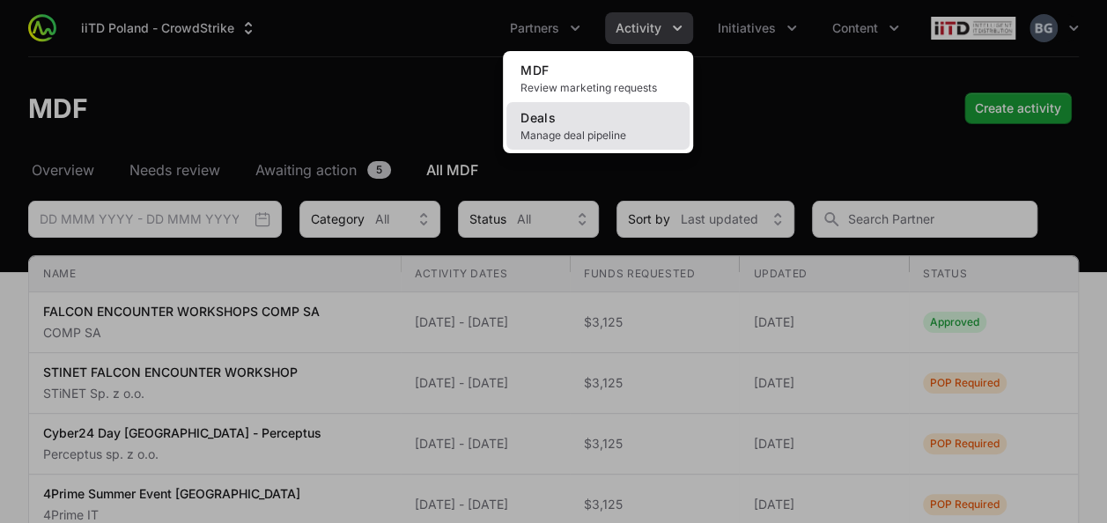
click at [623, 129] on span "Manage deal pipeline" at bounding box center [597, 136] width 155 height 14
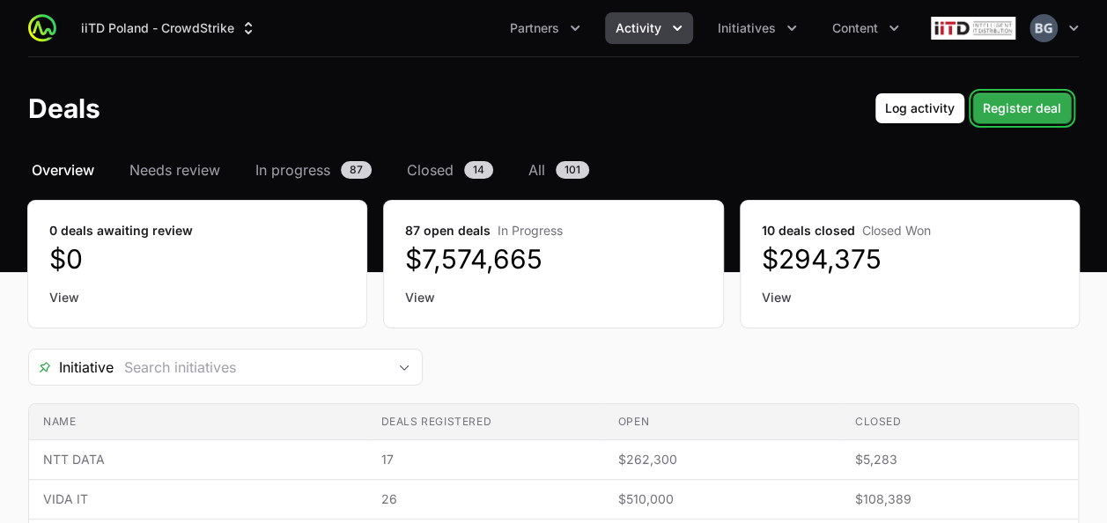
click at [1016, 101] on span "Register deal" at bounding box center [1022, 108] width 78 height 21
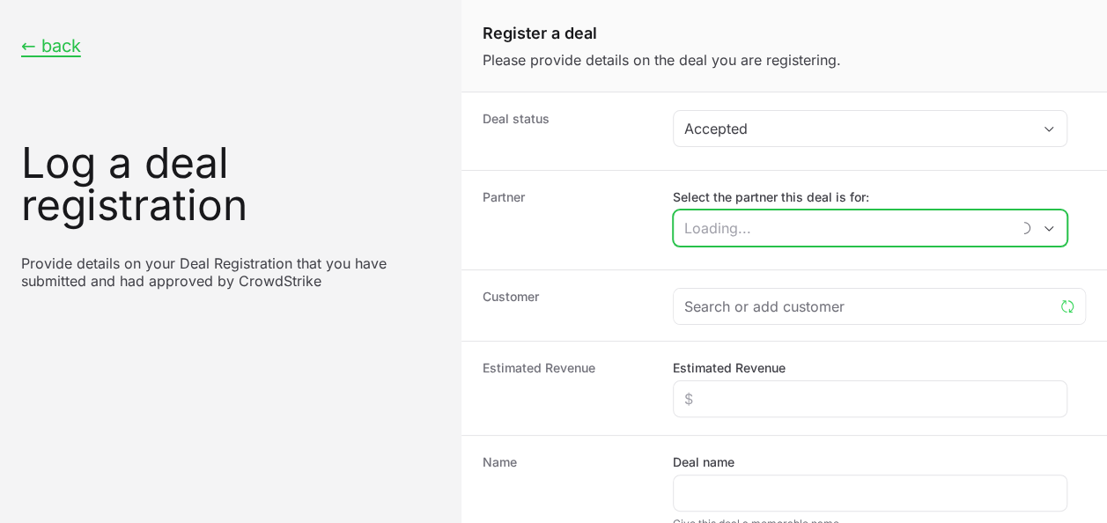
click at [750, 231] on input "Select the partner this deal is for:" at bounding box center [842, 227] width 336 height 35
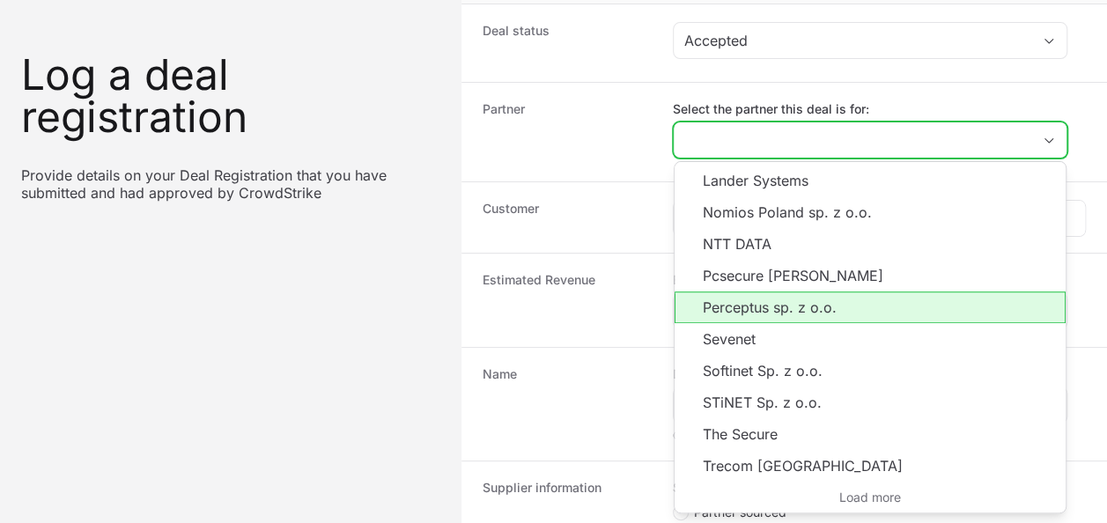
scroll to position [176, 0]
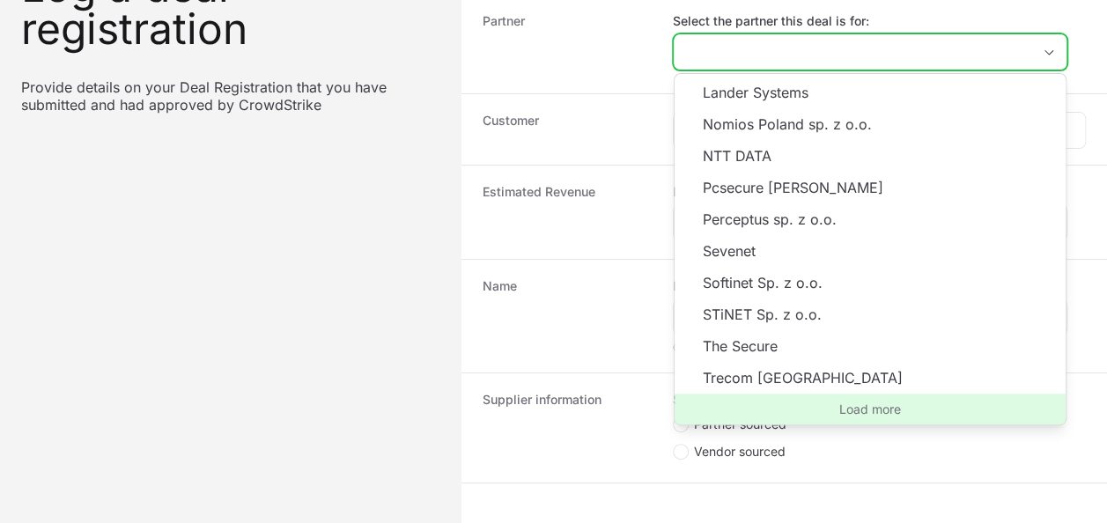
click at [877, 407] on span "Load more" at bounding box center [870, 410] width 391 height 32
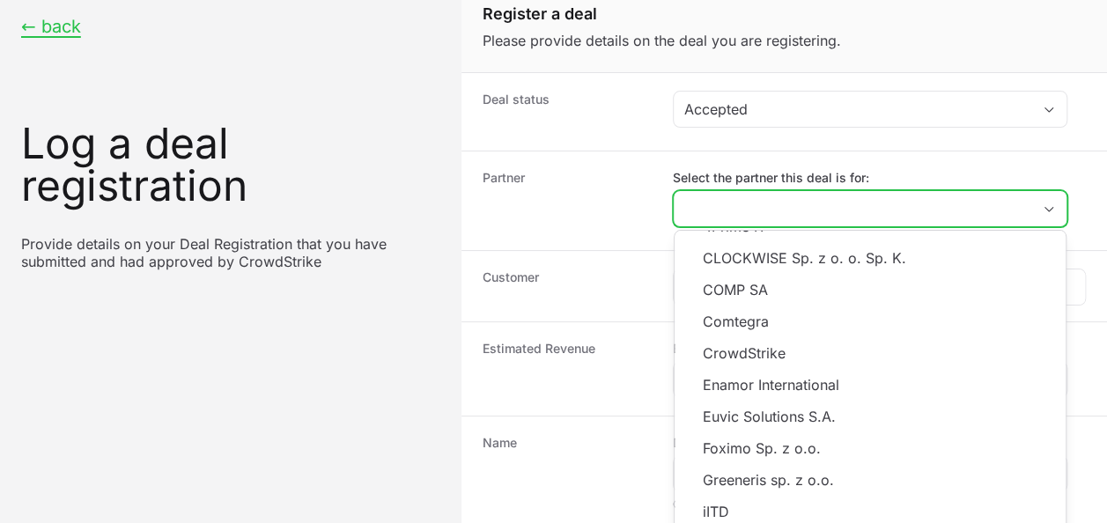
scroll to position [0, 0]
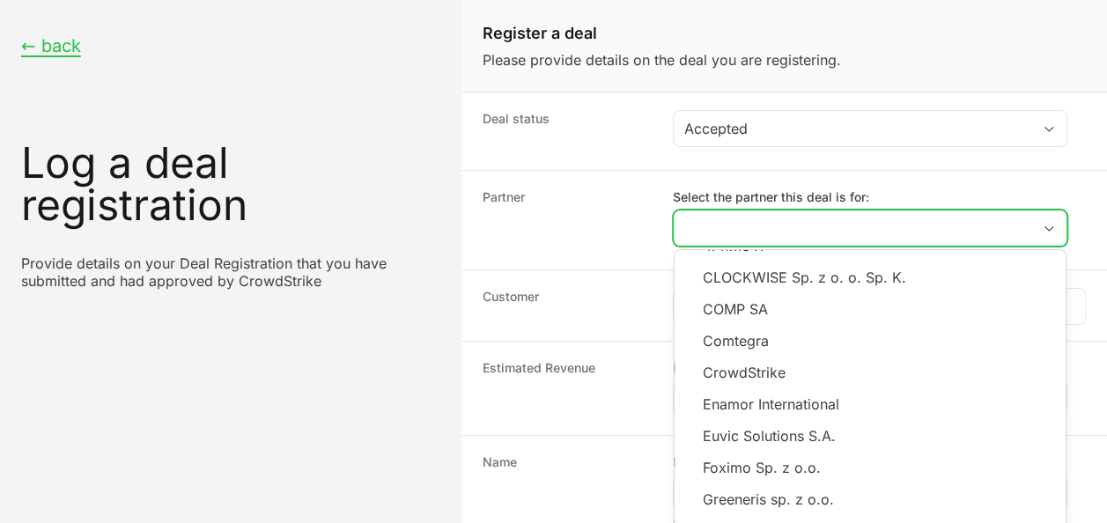
click at [707, 227] on input "Select the partner this deal is for:" at bounding box center [853, 227] width 358 height 35
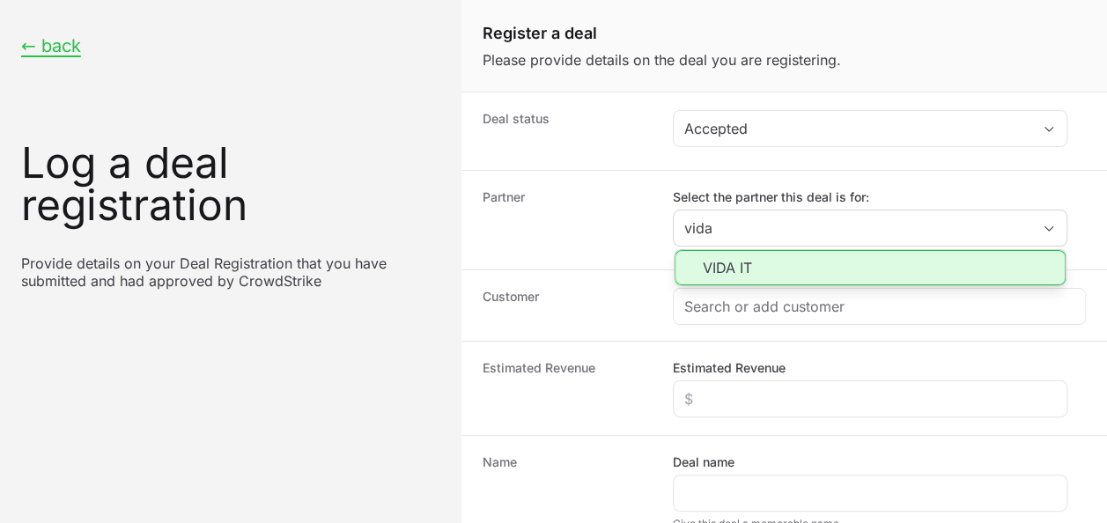
click at [754, 262] on li "VIDA IT" at bounding box center [870, 267] width 391 height 35
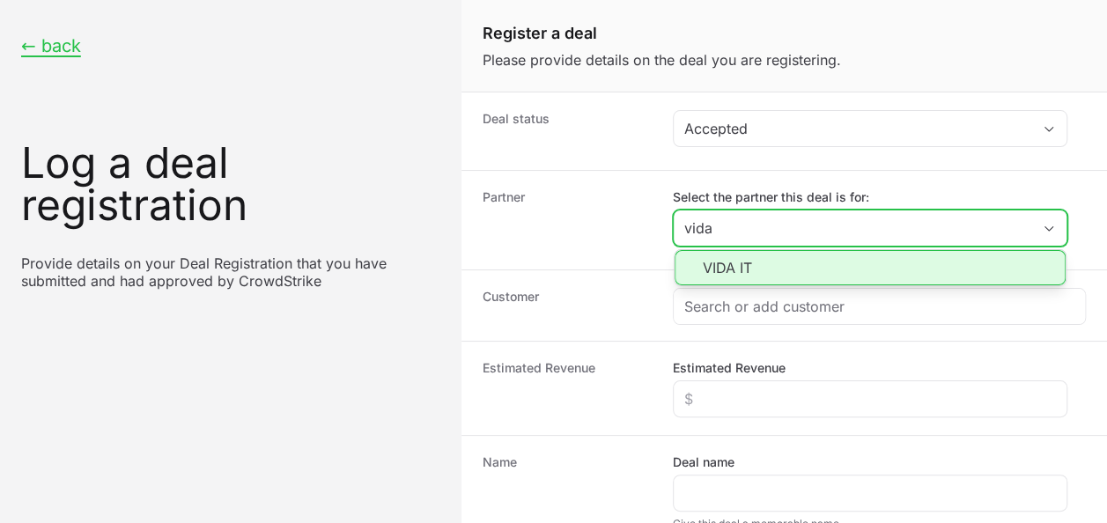
type input "VIDA IT"
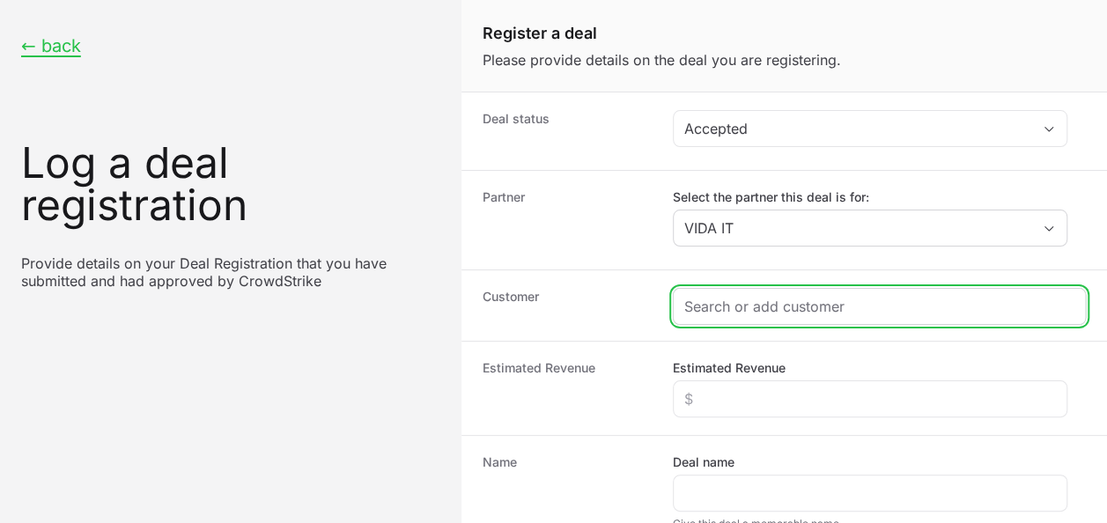
click at [751, 297] on input "Create activity form" at bounding box center [879, 306] width 390 height 21
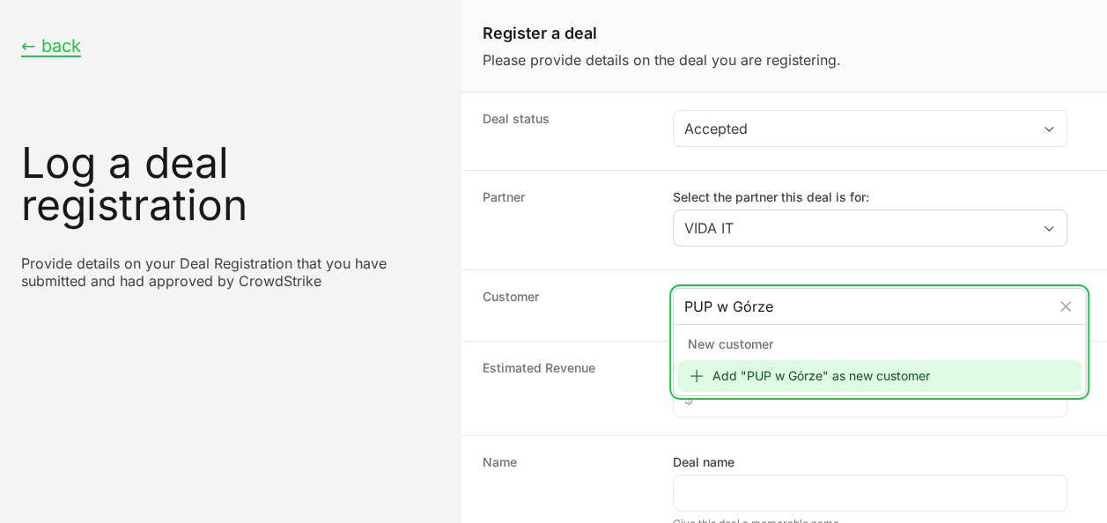
type input "PUP w Górze"
click at [800, 375] on div "Add "PUP w Górze" as new customer" at bounding box center [879, 376] width 404 height 32
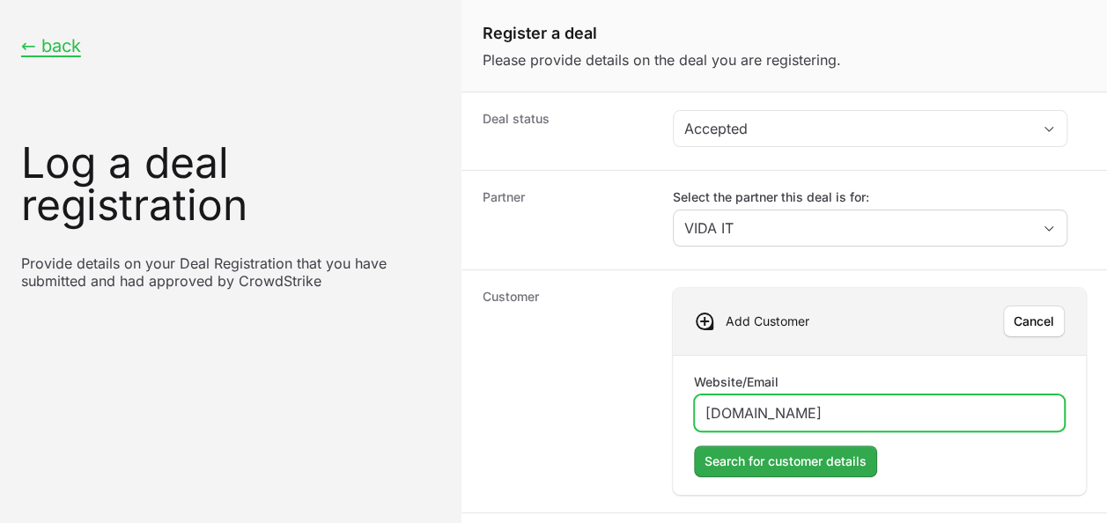
type input "[DOMAIN_NAME]"
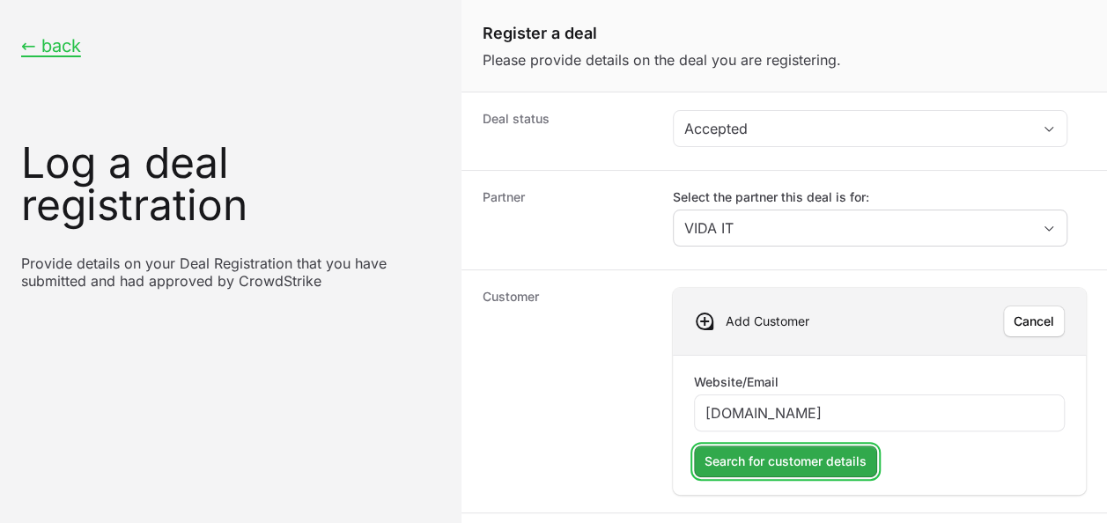
click at [857, 455] on span "Search for customer details" at bounding box center [786, 461] width 162 height 21
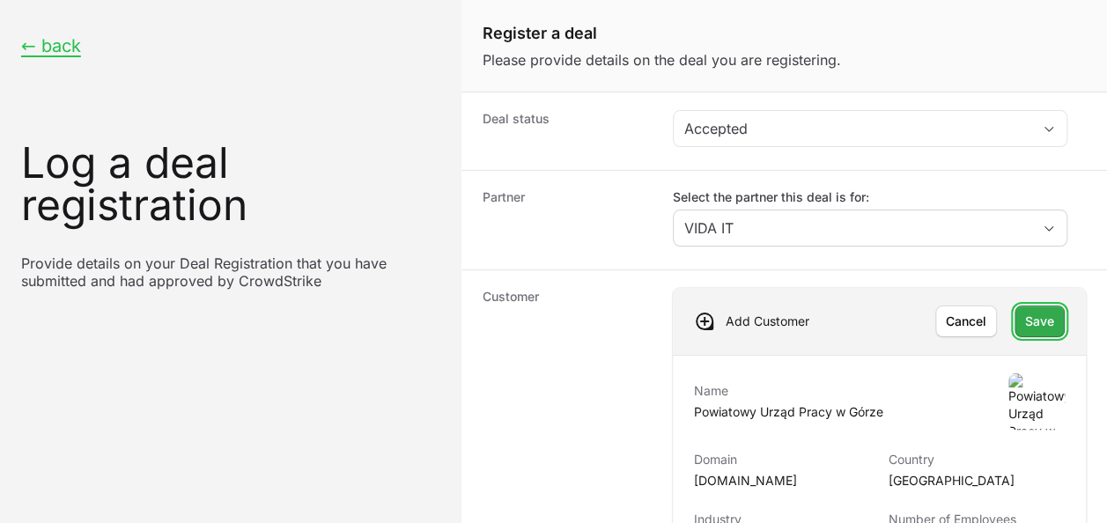
click at [1030, 324] on span "Save" at bounding box center [1039, 321] width 29 height 21
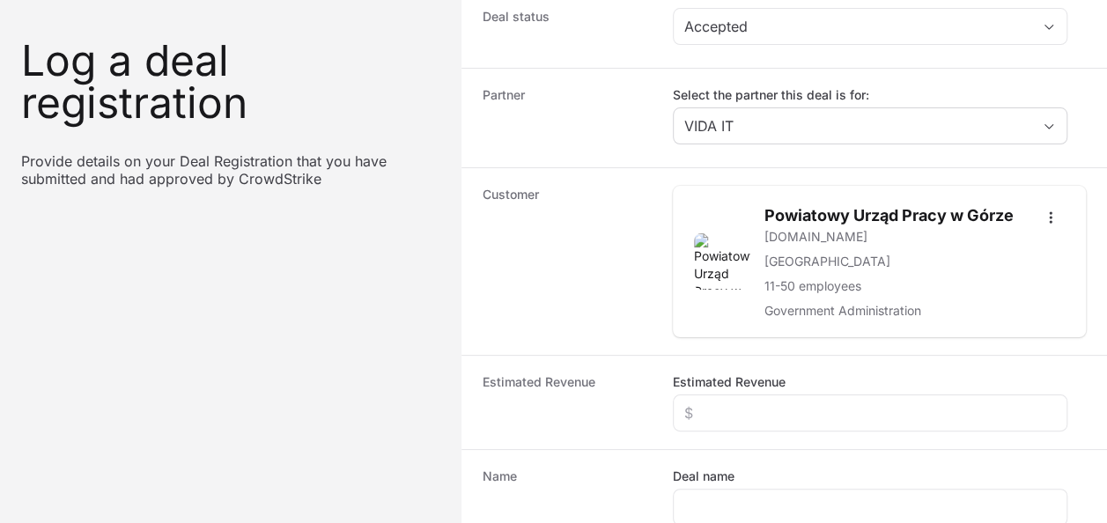
scroll to position [176, 0]
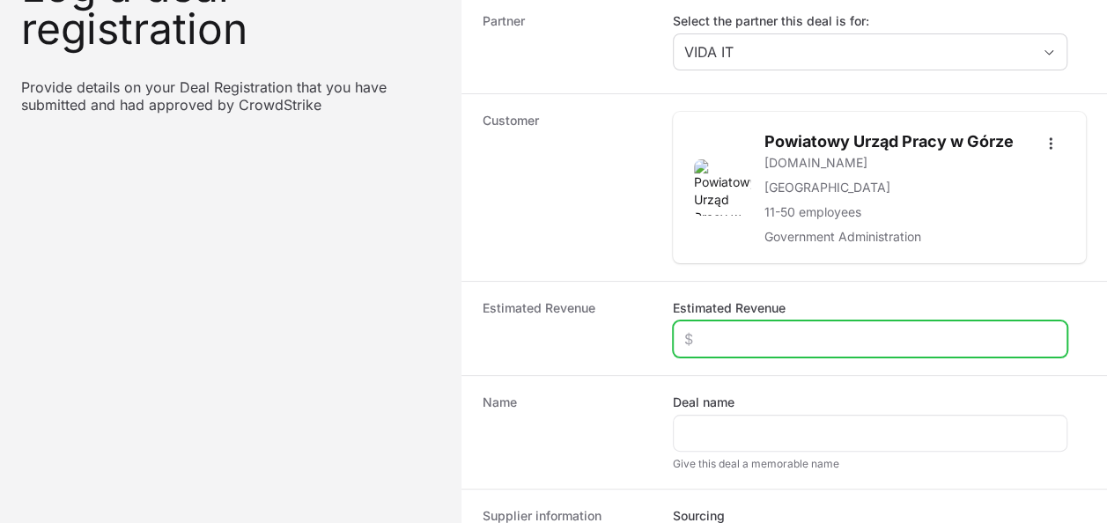
click at [799, 338] on input "Estimated Revenue" at bounding box center [870, 339] width 372 height 21
type input "$5,000"
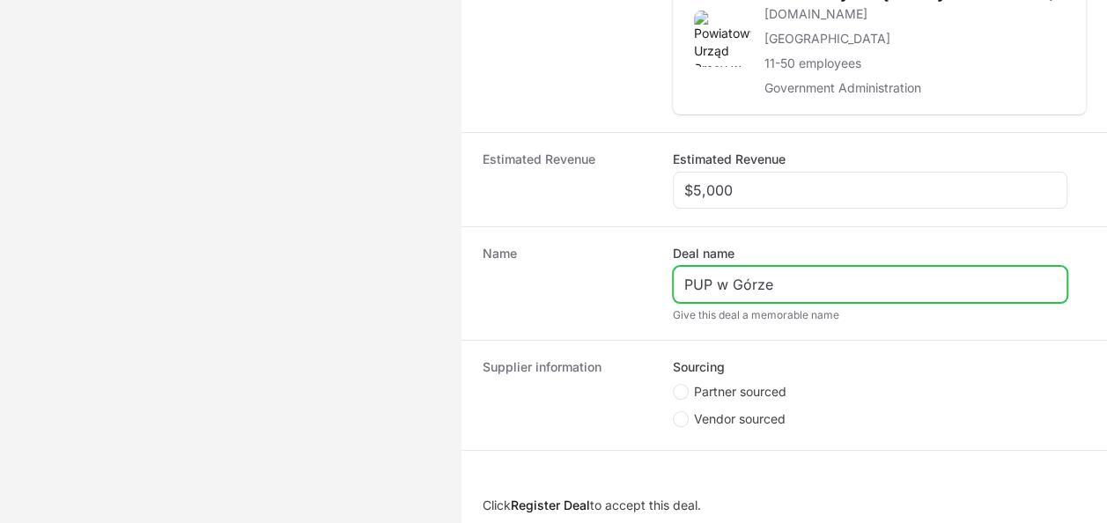
scroll to position [352, 0]
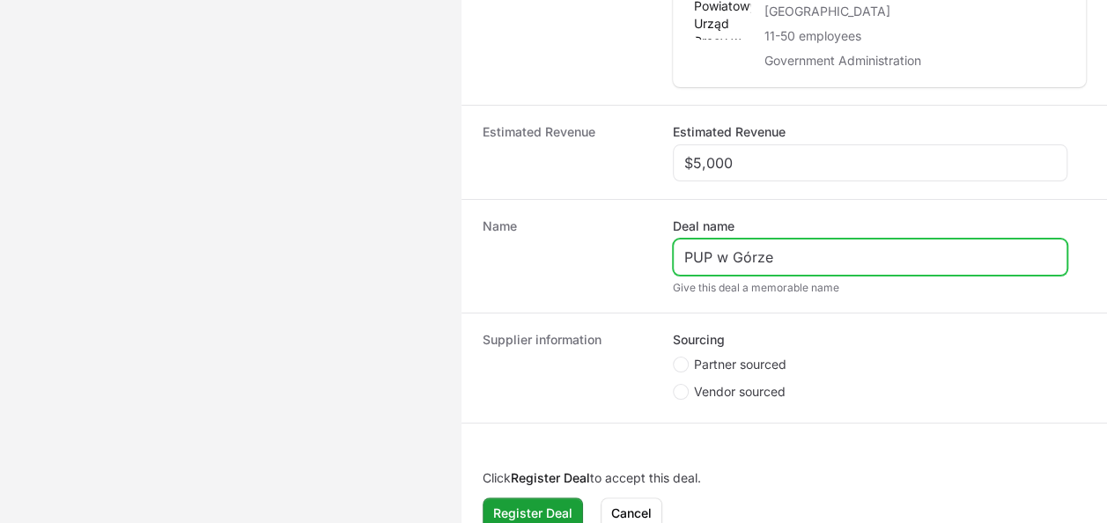
type input "PUP w Górze"
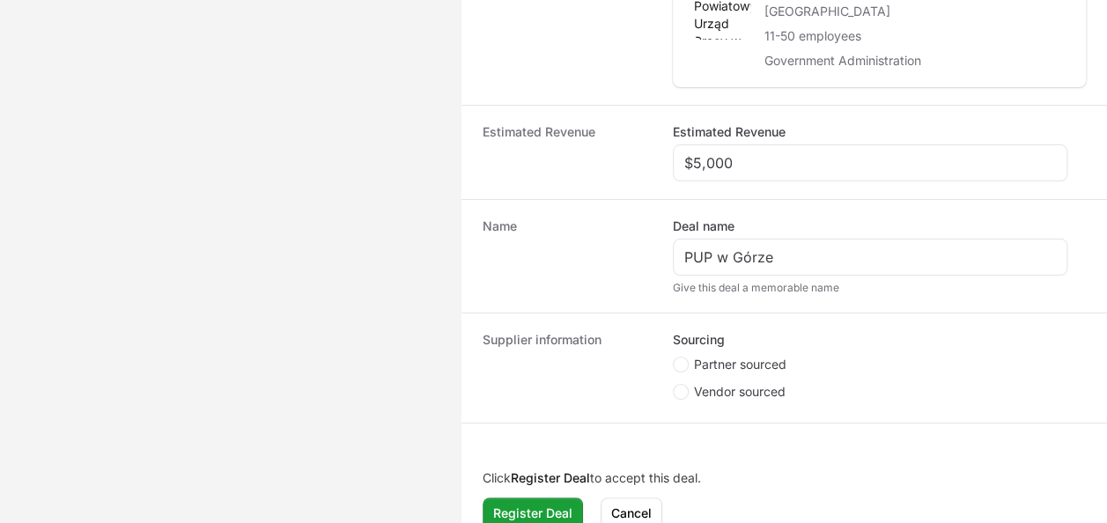
click at [740, 359] on span "Partner sourced" at bounding box center [740, 365] width 92 height 18
click at [675, 358] on input "Partner sourced" at bounding box center [674, 358] width 2 height 2
radio input "true"
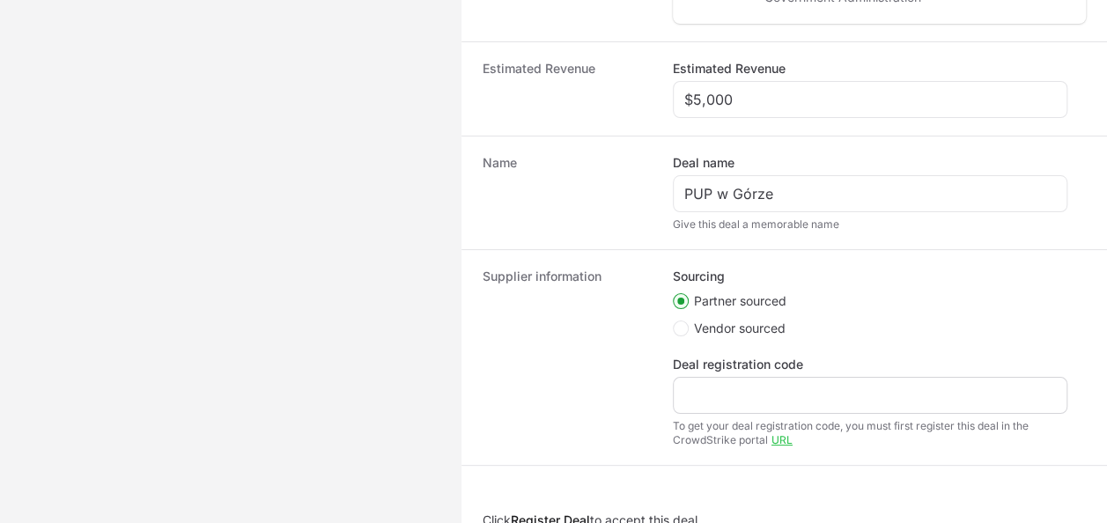
scroll to position [477, 0]
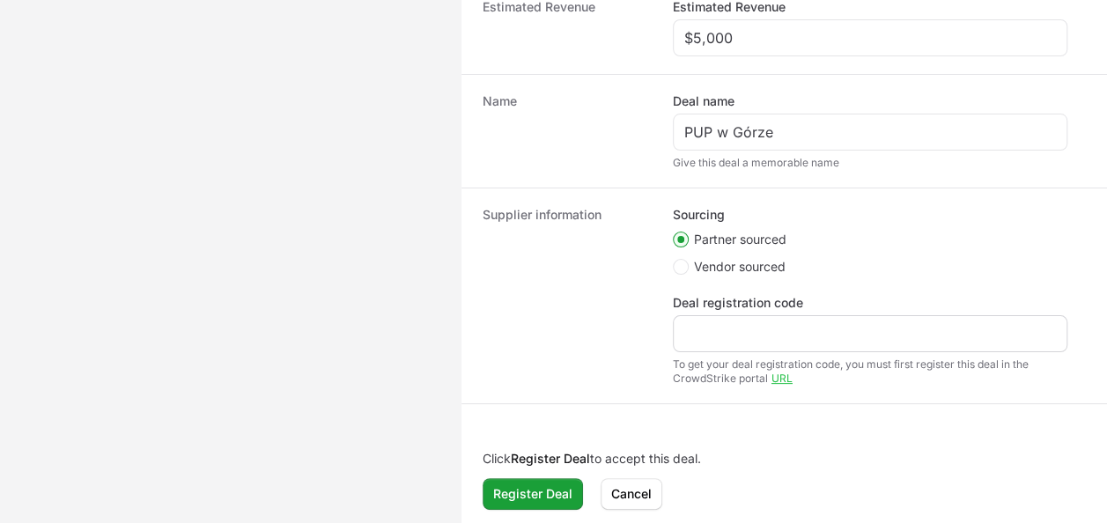
click at [758, 315] on div "Create activity form" at bounding box center [870, 333] width 395 height 37
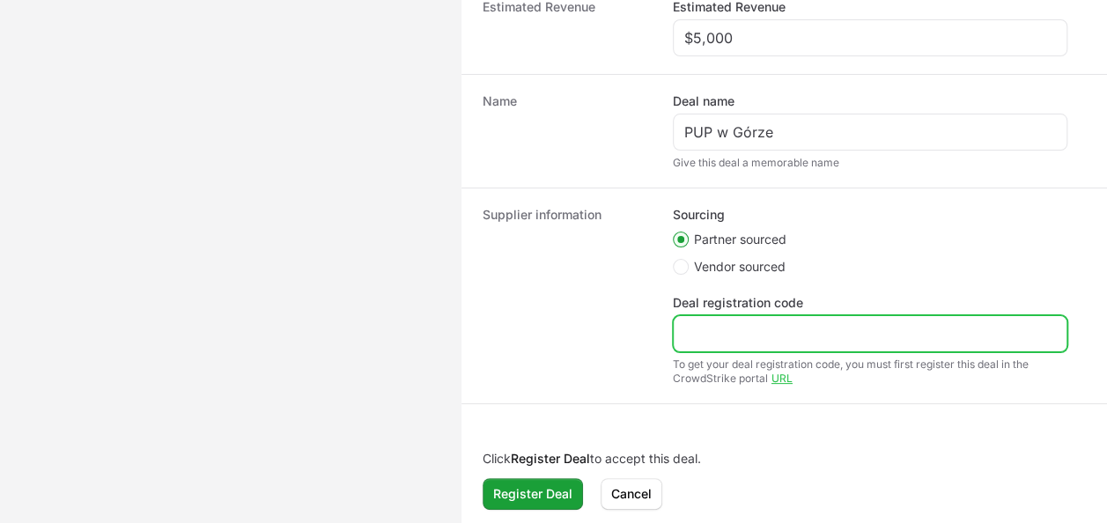
click at [768, 329] on input "Deal registration code" at bounding box center [870, 333] width 372 height 21
paste input "DR-3c7bd3d8"
type input "DR-3c7bd3d8"
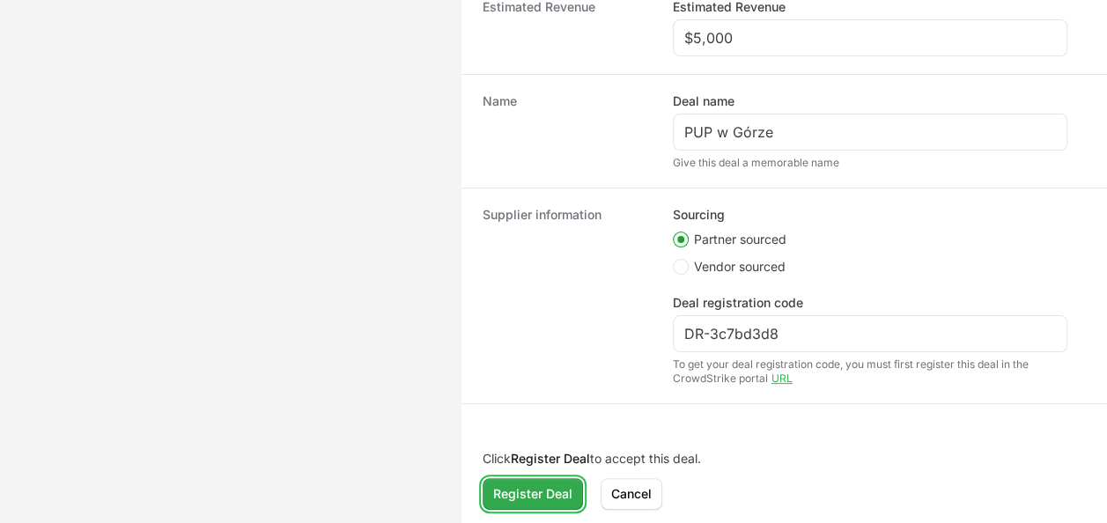
click at [558, 484] on span "Register Deal" at bounding box center [532, 494] width 79 height 21
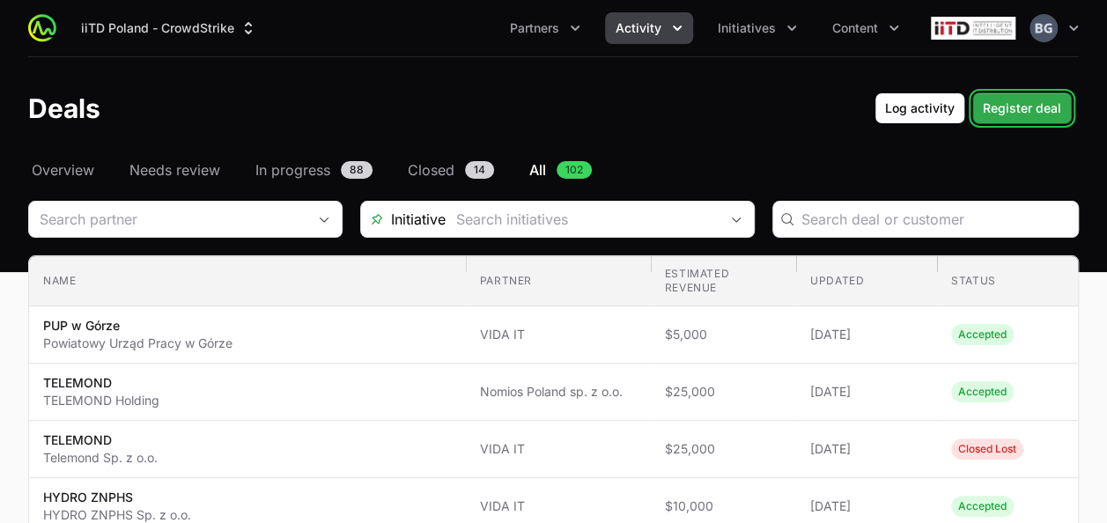
click at [998, 107] on span "Register deal" at bounding box center [1022, 108] width 78 height 21
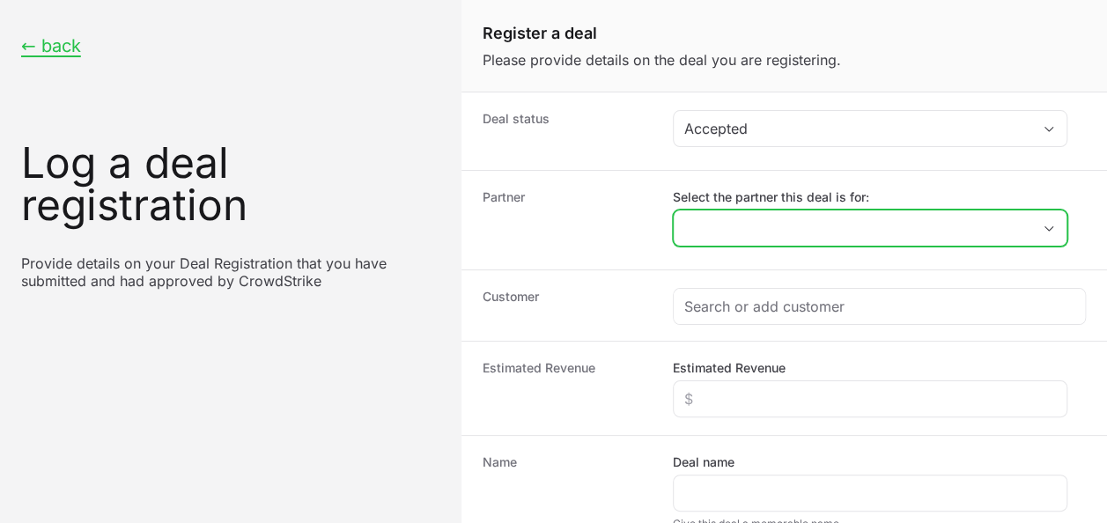
click at [796, 227] on input "Select the partner this deal is for:" at bounding box center [853, 227] width 358 height 35
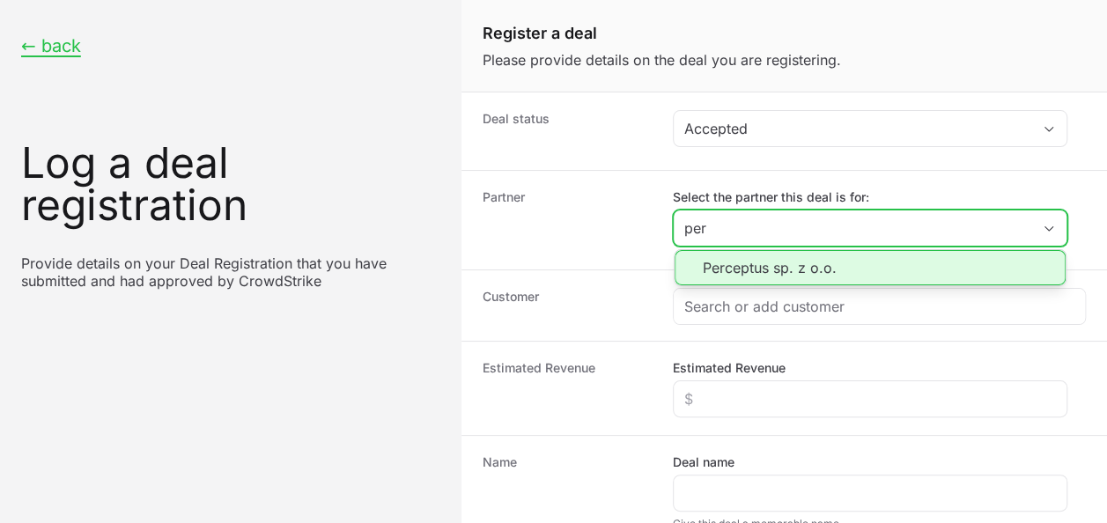
click at [795, 269] on li "Perceptus sp. z o.o." at bounding box center [870, 267] width 391 height 35
type input "Perceptus sp. z o.o."
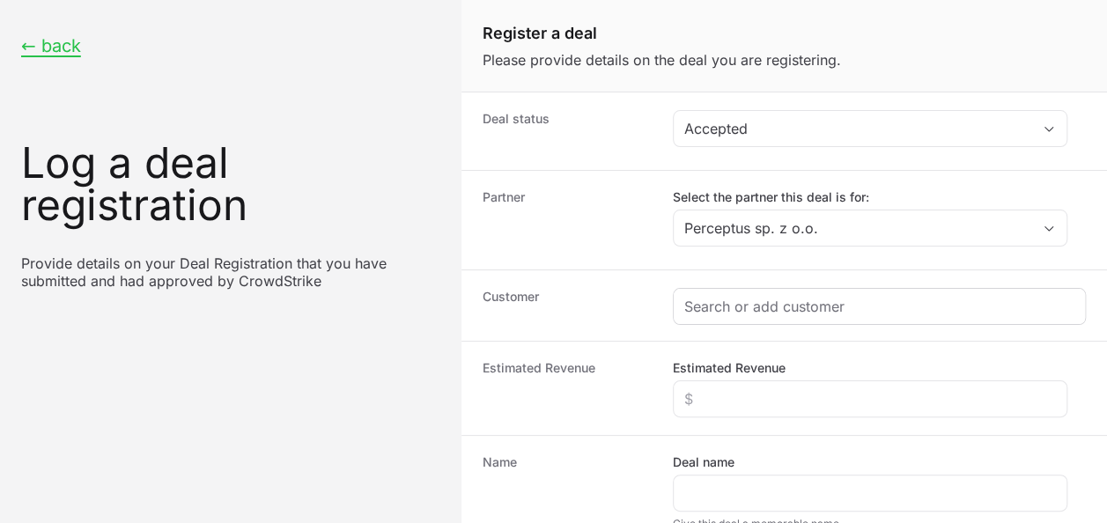
click at [794, 319] on div "Create activity form" at bounding box center [879, 306] width 411 height 35
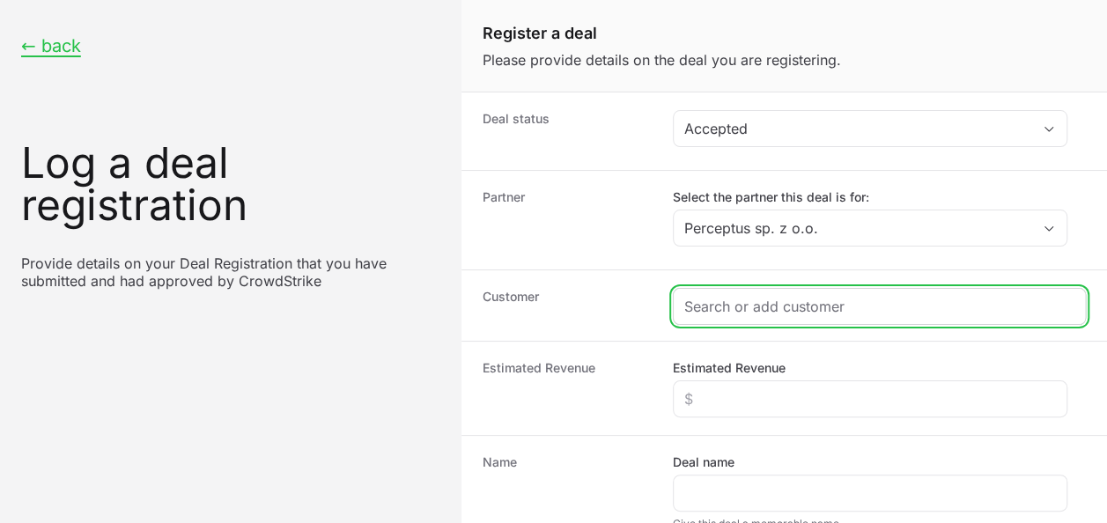
click at [794, 307] on input "Create activity form" at bounding box center [879, 306] width 390 height 21
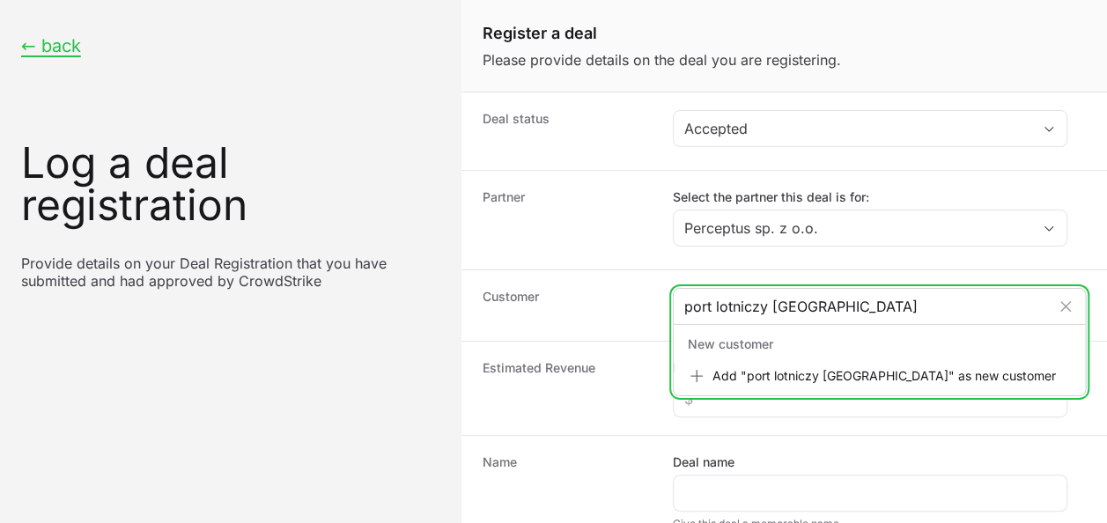
type input "port lotniczy [GEOGRAPHIC_DATA]"
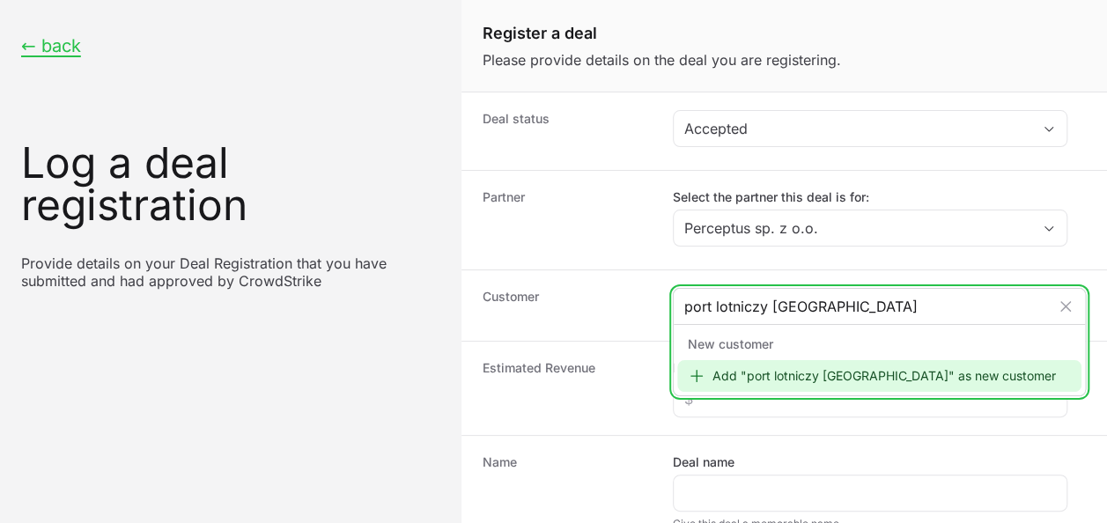
click at [821, 376] on div "Add "port lotniczy [GEOGRAPHIC_DATA]" as new customer" at bounding box center [879, 376] width 404 height 32
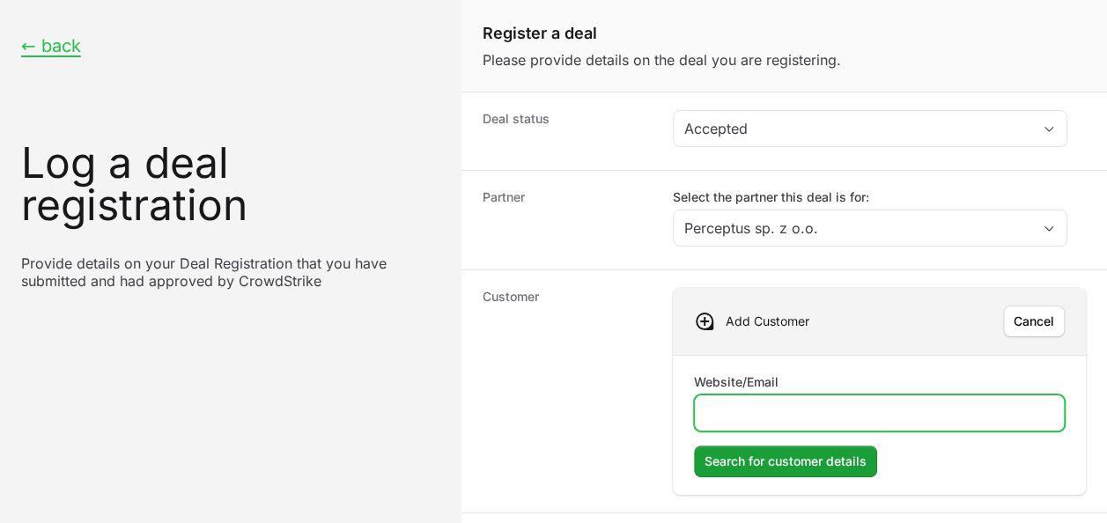
click at [788, 402] on input "Website/Email" at bounding box center [879, 412] width 348 height 21
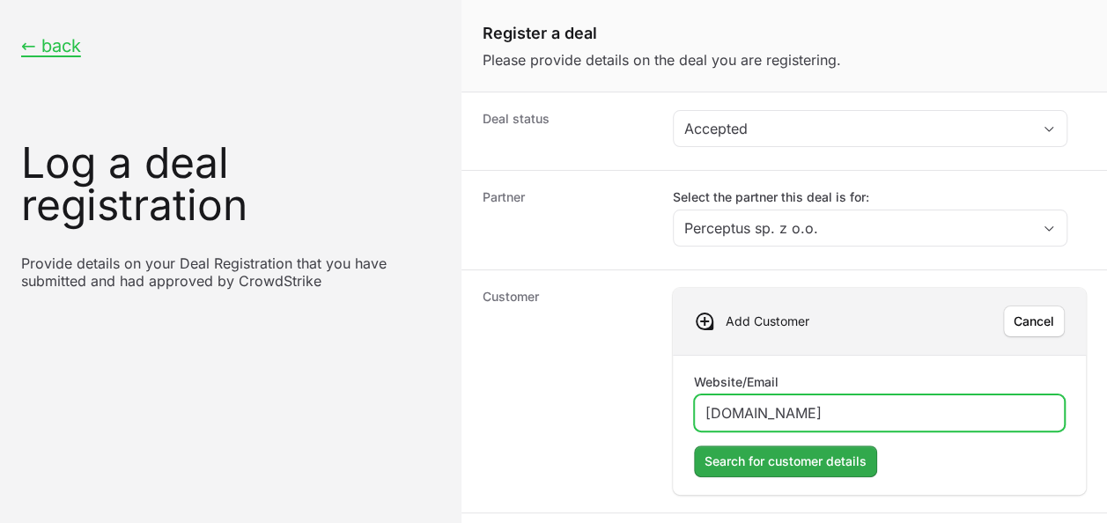
type input "[DOMAIN_NAME]"
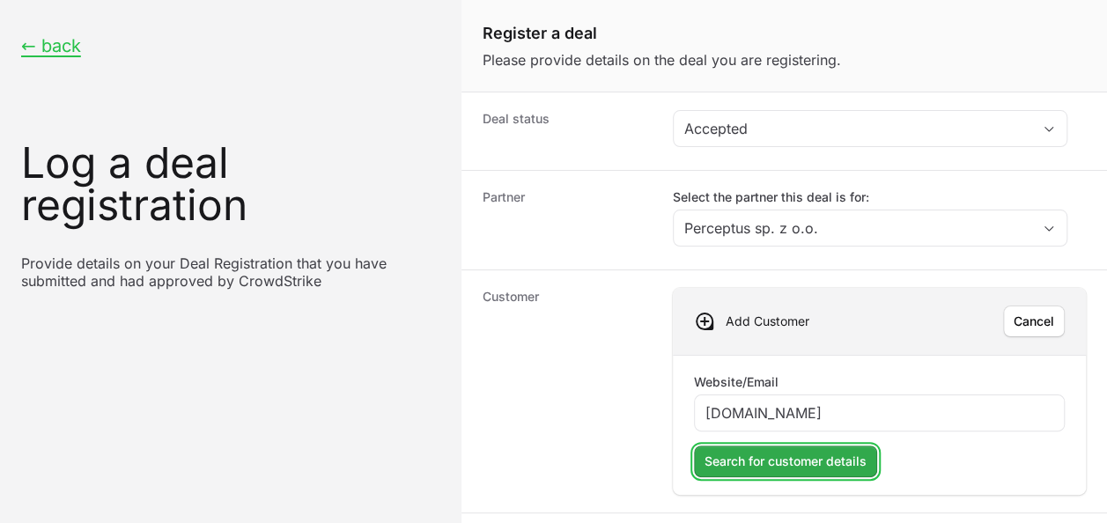
click at [757, 446] on button "Search for customer details Search for customer details" at bounding box center [785, 462] width 183 height 32
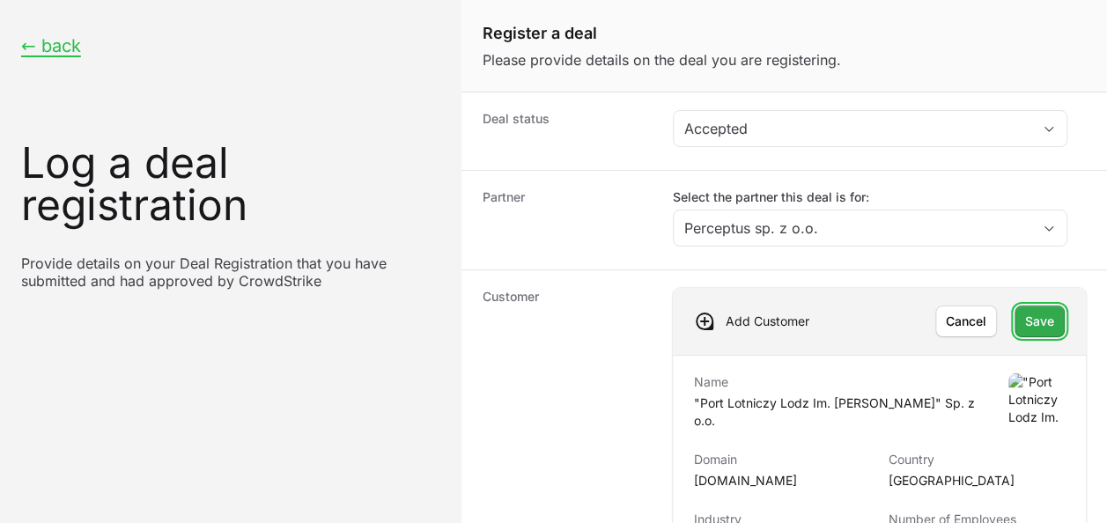
click at [1023, 324] on button "Save Save" at bounding box center [1040, 322] width 50 height 32
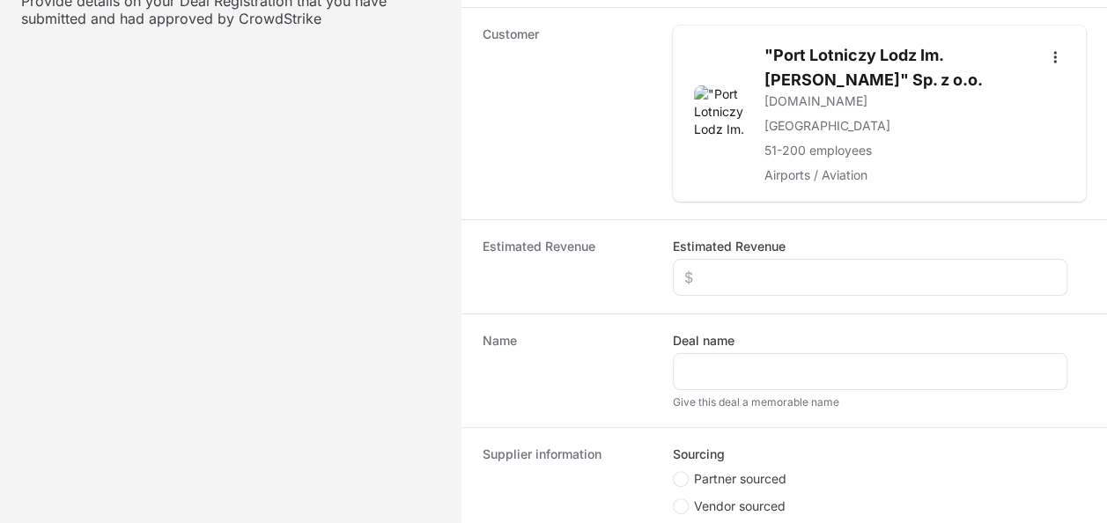
scroll to position [264, 0]
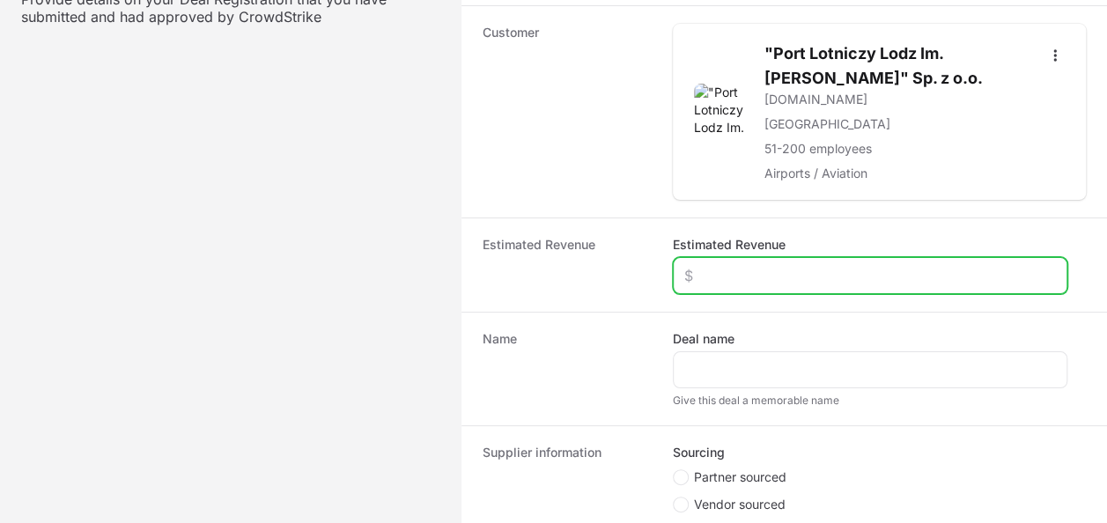
click at [792, 277] on input "Estimated Revenue" at bounding box center [870, 275] width 372 height 21
type input "$25,000"
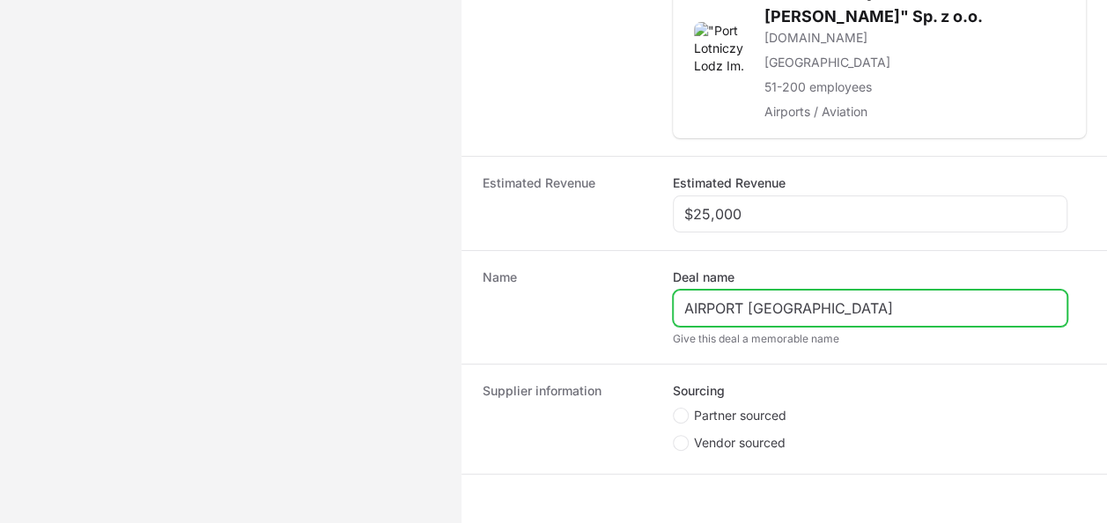
scroll to position [352, 0]
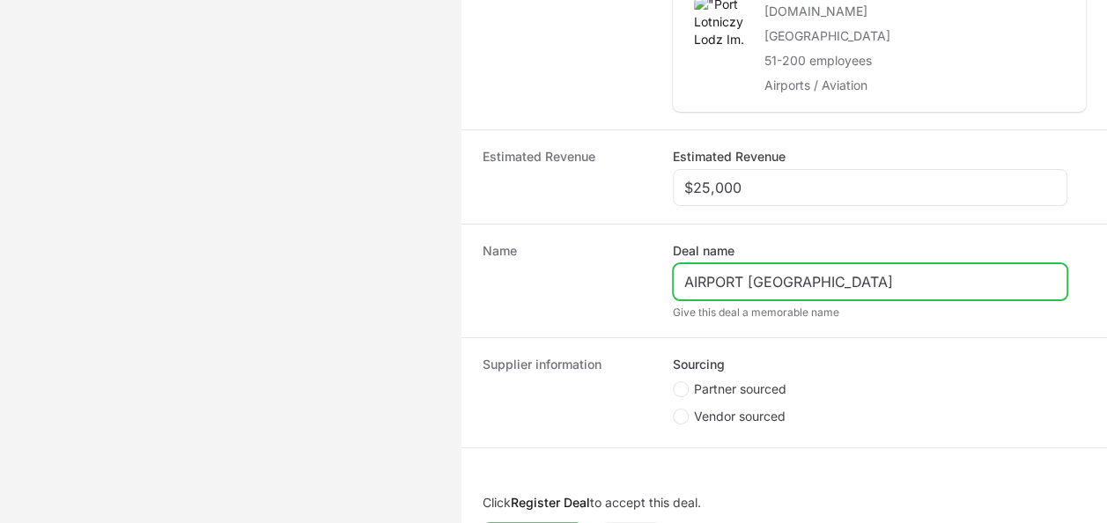
type input "AIRPORT [GEOGRAPHIC_DATA]"
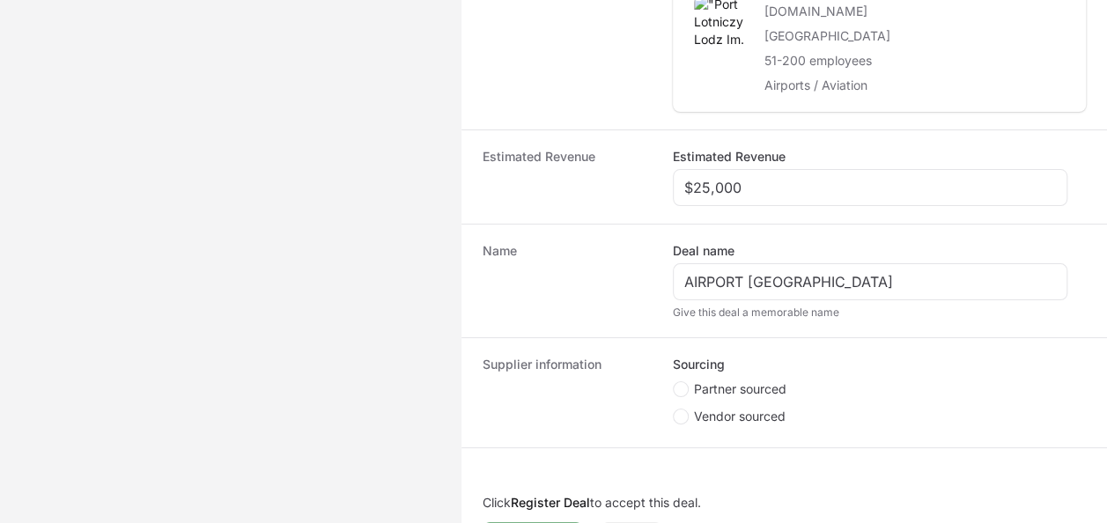
click at [744, 380] on span "Partner sourced" at bounding box center [740, 389] width 92 height 18
click at [675, 381] on input "Partner sourced" at bounding box center [674, 382] width 2 height 2
radio input "true"
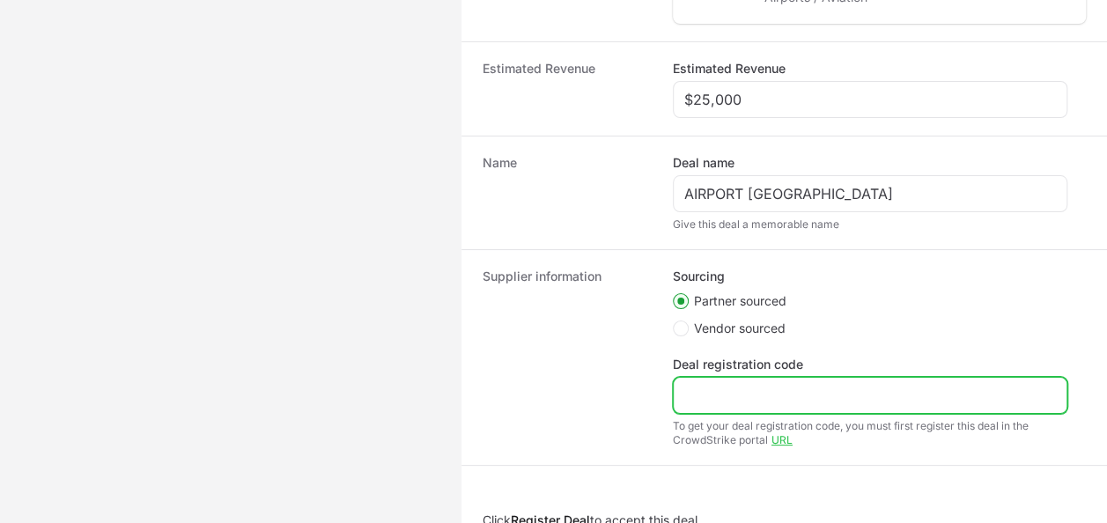
click at [720, 395] on input "Deal registration code" at bounding box center [870, 395] width 372 height 21
paste input "DR-09023acd"
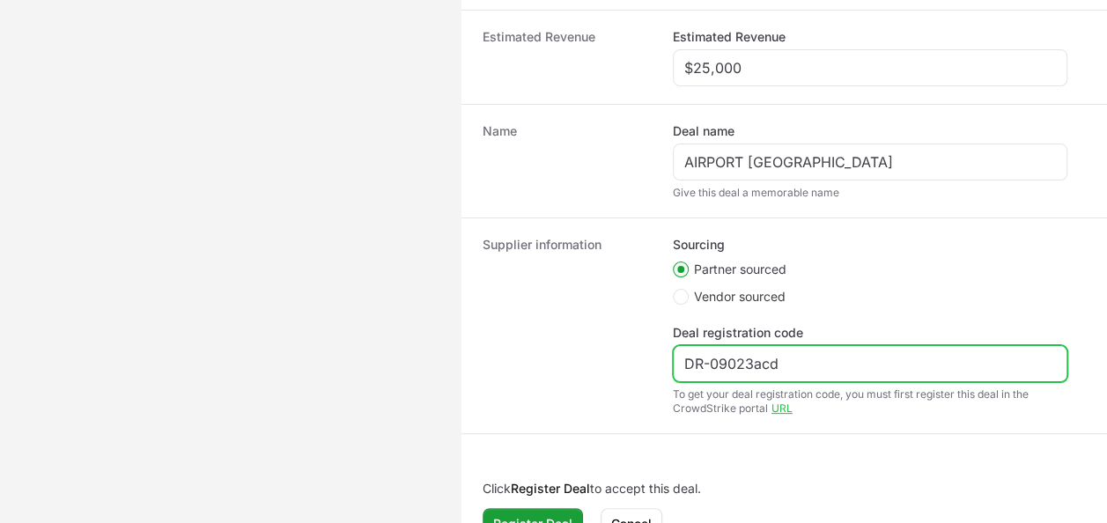
scroll to position [502, 0]
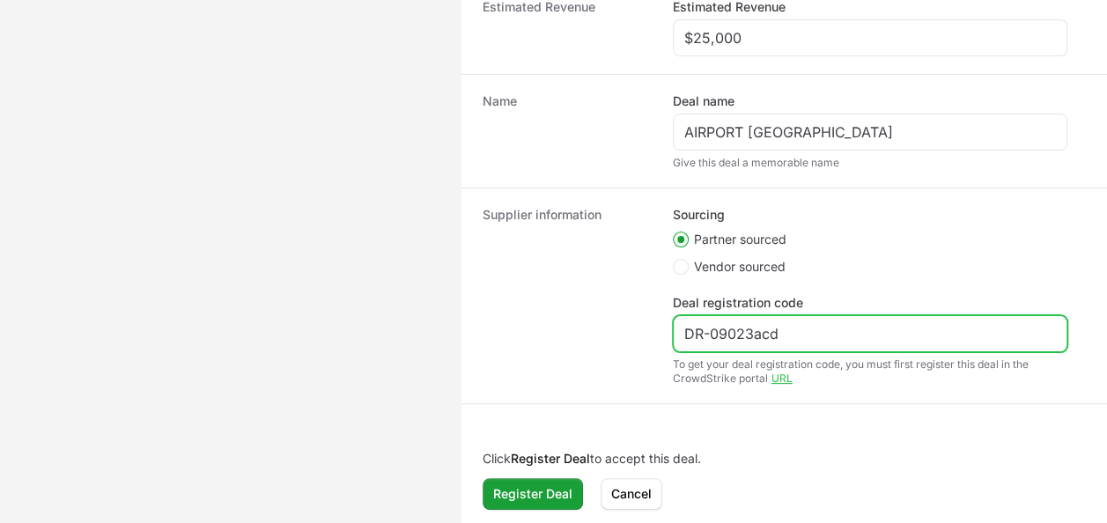
drag, startPoint x: 703, startPoint y: 329, endPoint x: 471, endPoint y: 310, distance: 232.4
click at [507, 310] on div "Supplier information Sourcing Partner sourced Vendor sourced Deal registration …" at bounding box center [784, 296] width 646 height 216
type input "DR-09023acd"
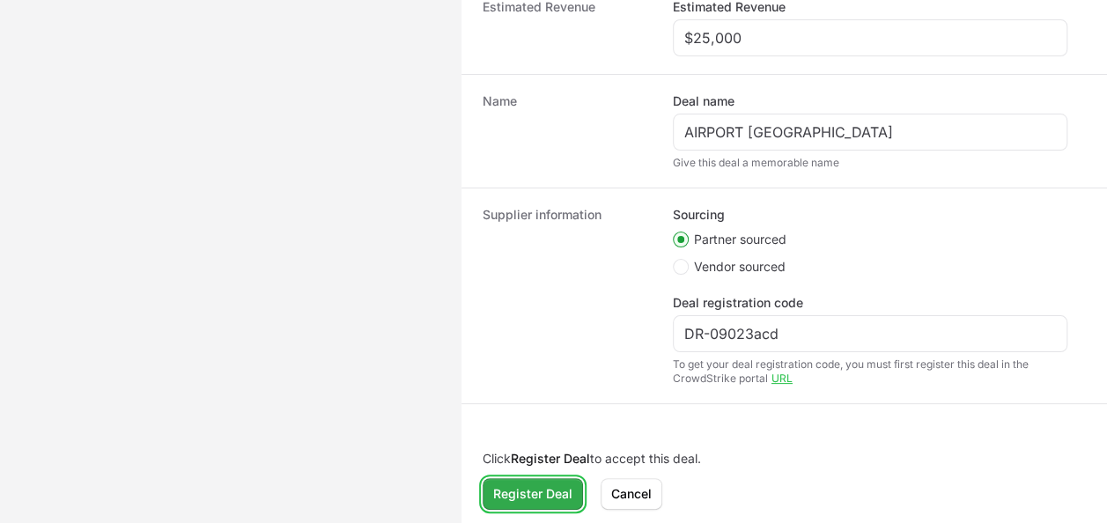
click at [537, 486] on span "Register Deal" at bounding box center [532, 494] width 79 height 21
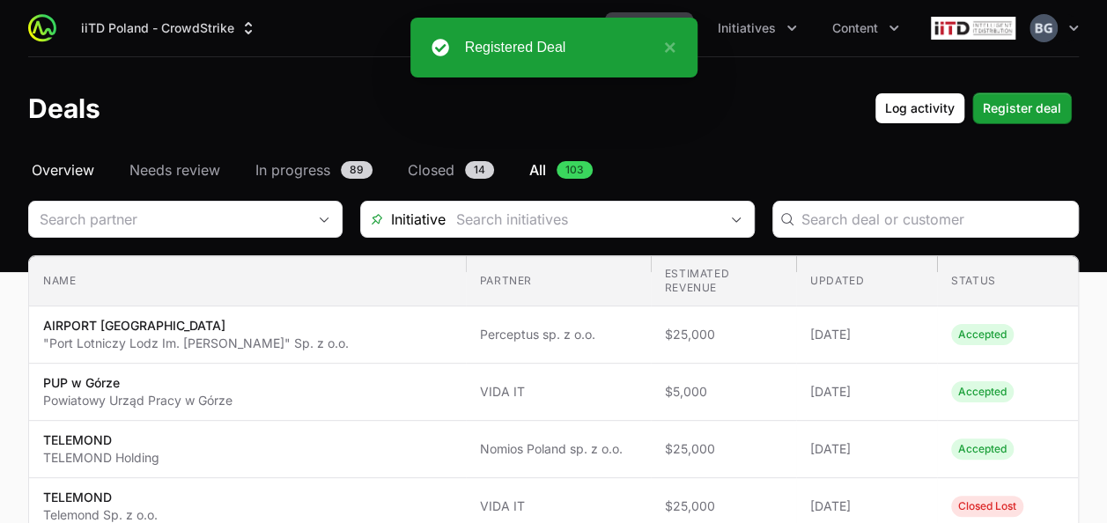
click at [64, 166] on span "Overview" at bounding box center [63, 169] width 63 height 21
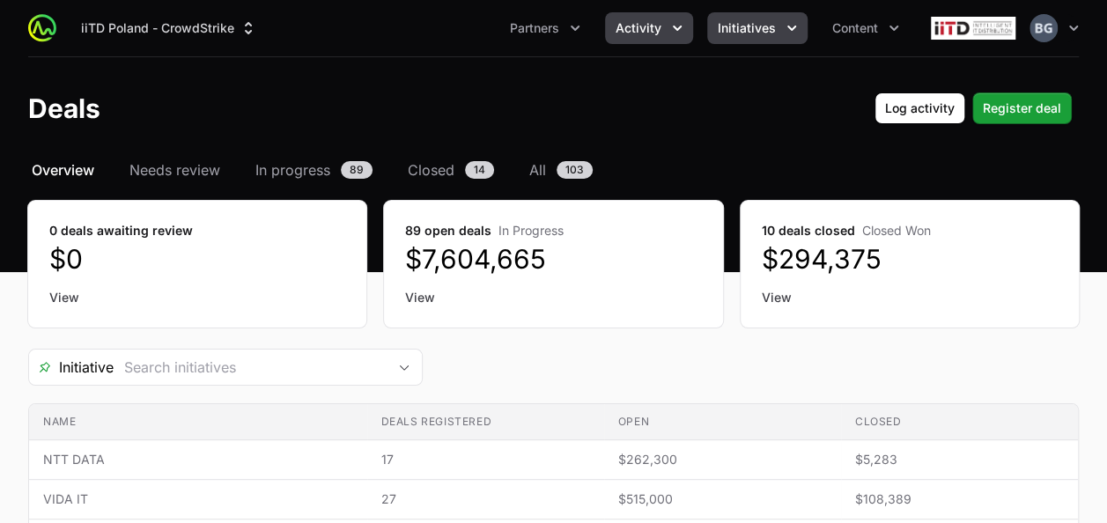
click at [743, 35] on span "Initiatives" at bounding box center [747, 28] width 58 height 18
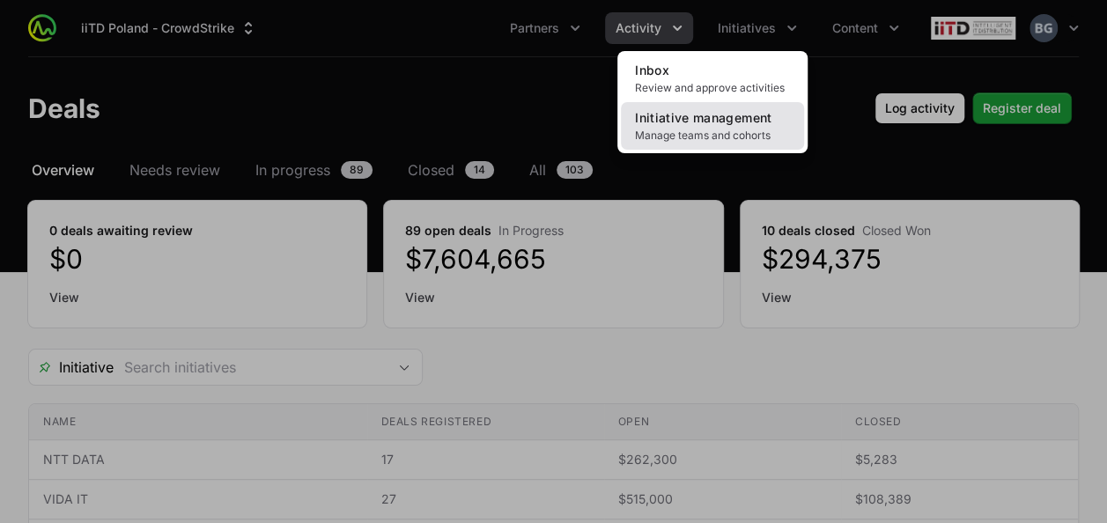
click at [706, 116] on span "Initiative management" at bounding box center [703, 117] width 137 height 15
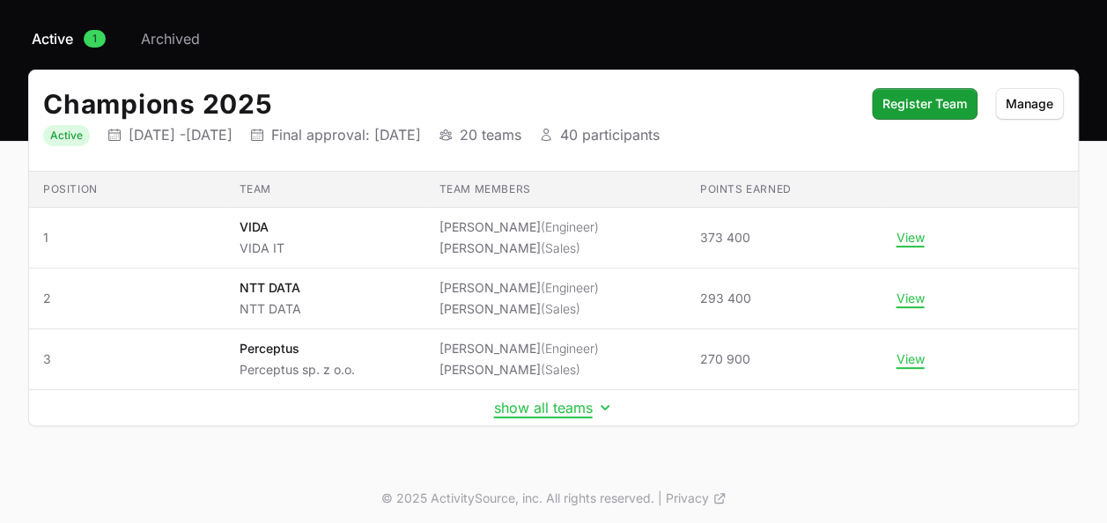
scroll to position [134, 0]
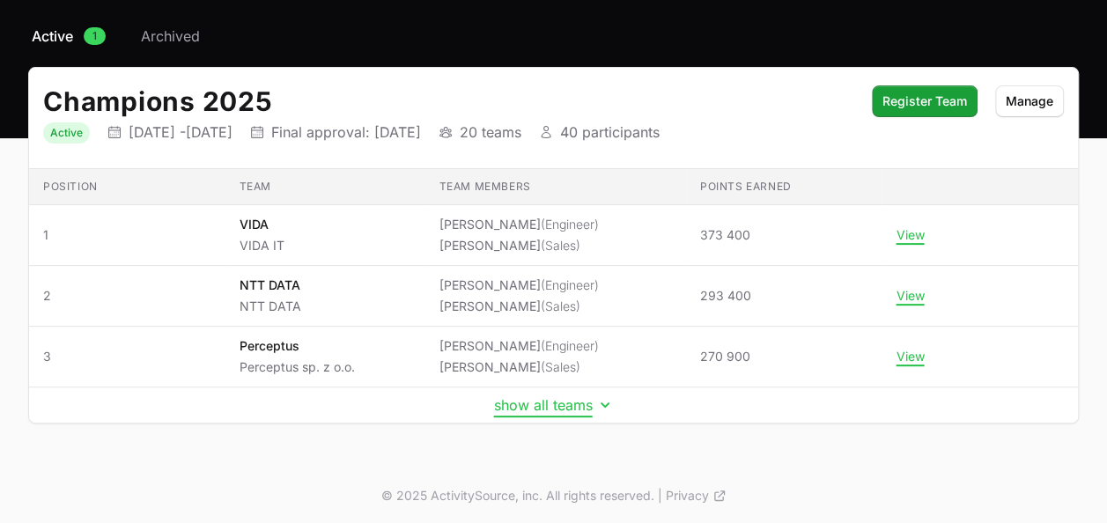
click at [570, 398] on button "show all teams" at bounding box center [554, 405] width 120 height 18
